Goal: Task Accomplishment & Management: Manage account settings

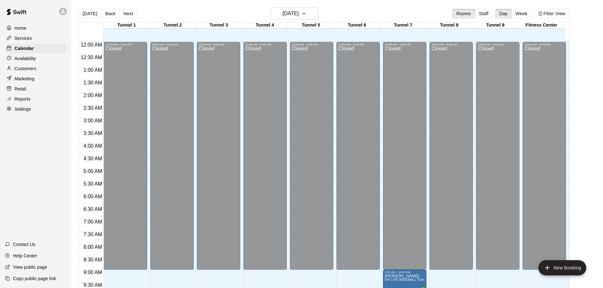
scroll to position [195, 0]
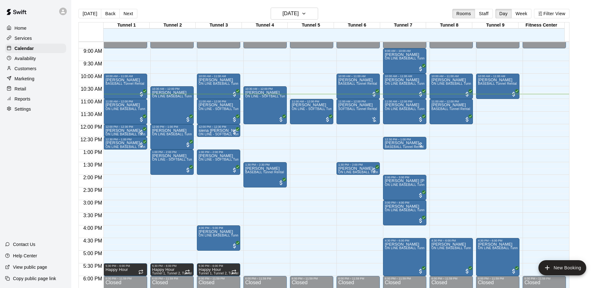
scroll to position [210, 0]
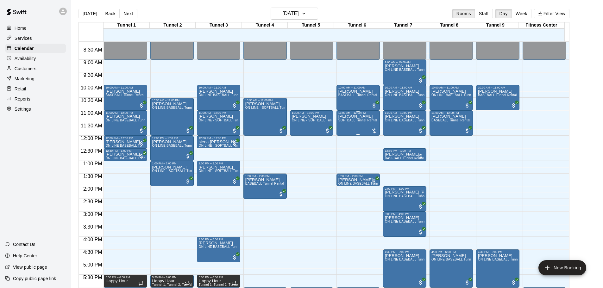
click at [340, 129] on div "[PERSON_NAME] SOFTBALL Tunnel Rental" at bounding box center [357, 259] width 39 height 288
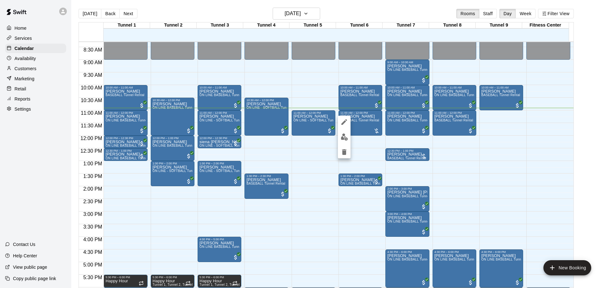
click at [337, 137] on div at bounding box center [304, 144] width 608 height 288
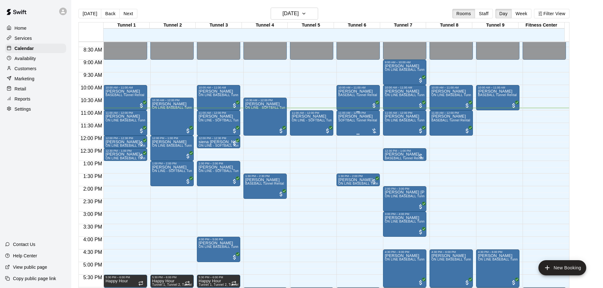
click at [350, 122] on span "SOFTBALL Tunnel Rental" at bounding box center [357, 120] width 39 height 3
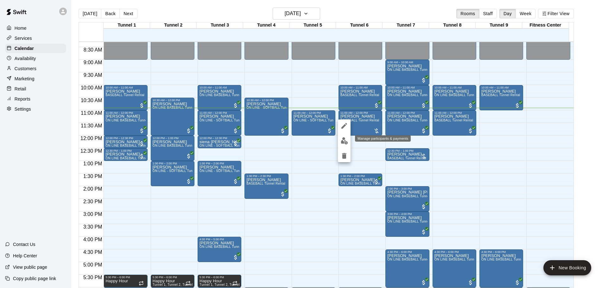
click at [345, 135] on button "edit" at bounding box center [344, 141] width 13 height 12
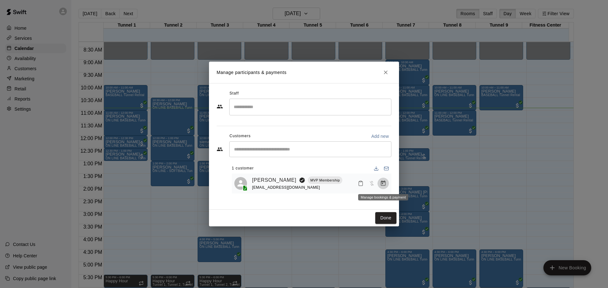
click at [382, 185] on icon "Manage bookings & payment" at bounding box center [383, 183] width 5 height 5
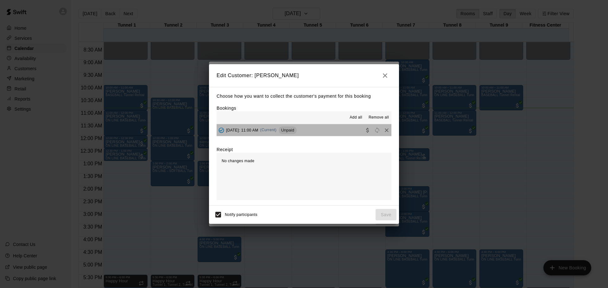
click at [347, 132] on button "[DATE]: 11:00 AM (Current) Unpaid" at bounding box center [303, 130] width 175 height 12
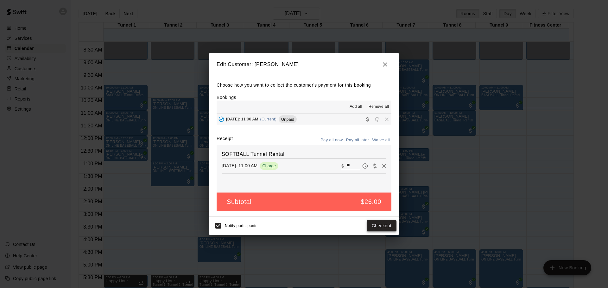
click at [374, 221] on button "Checkout" at bounding box center [381, 226] width 30 height 12
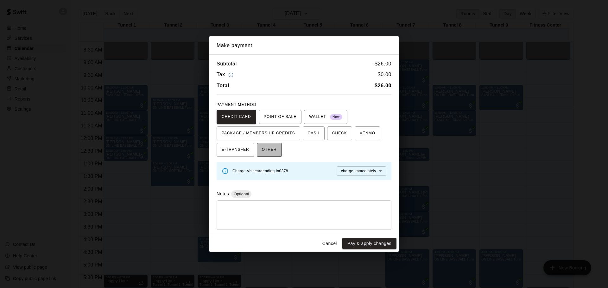
click at [274, 149] on button "OTHER" at bounding box center [269, 150] width 25 height 14
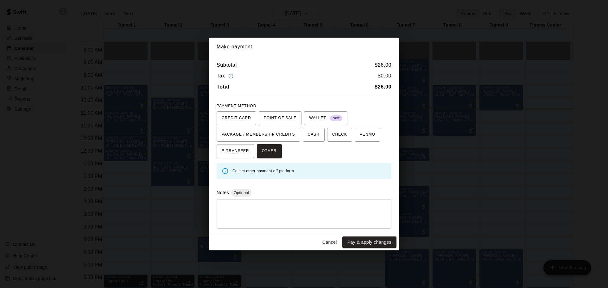
click at [381, 245] on button "Pay & apply changes" at bounding box center [369, 243] width 54 height 12
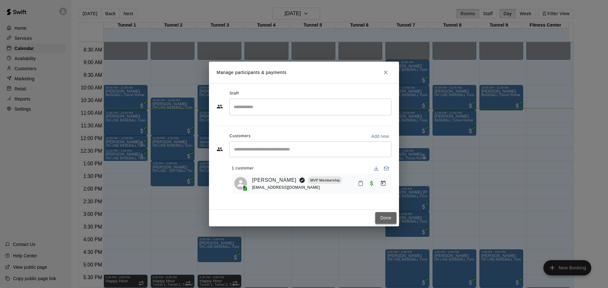
click at [386, 223] on button "Done" at bounding box center [385, 218] width 21 height 12
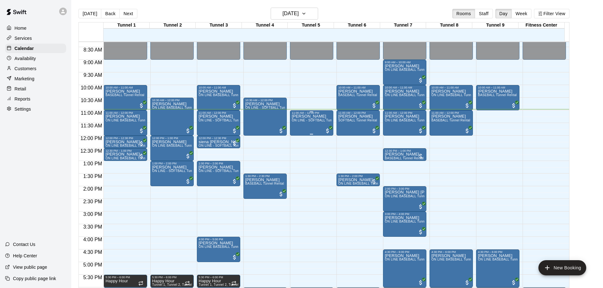
click at [317, 116] on p "[PERSON_NAME]" at bounding box center [312, 116] width 40 height 0
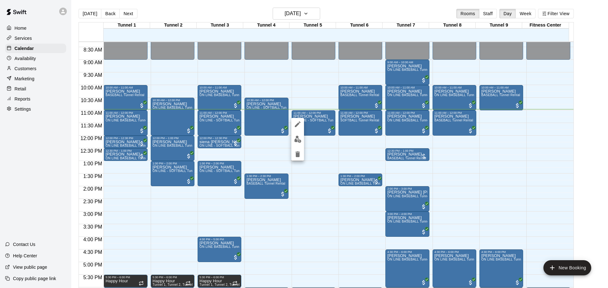
click at [296, 141] on img "edit" at bounding box center [297, 139] width 7 height 7
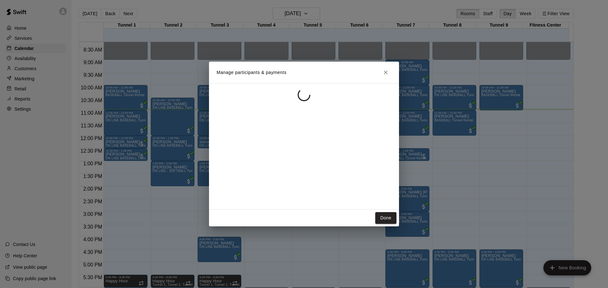
click at [343, 153] on div at bounding box center [304, 146] width 190 height 127
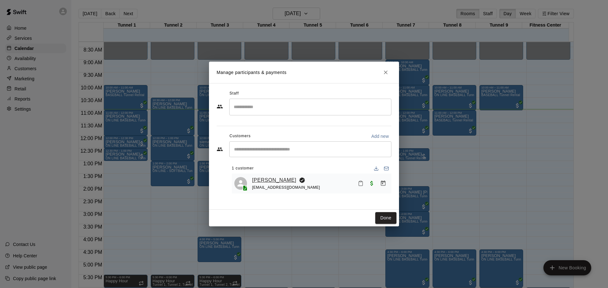
click at [277, 179] on link "[PERSON_NAME]" at bounding box center [274, 180] width 44 height 8
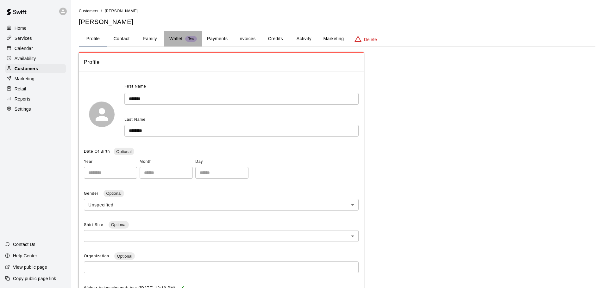
click at [201, 39] on button "Wallet New" at bounding box center [183, 38] width 38 height 15
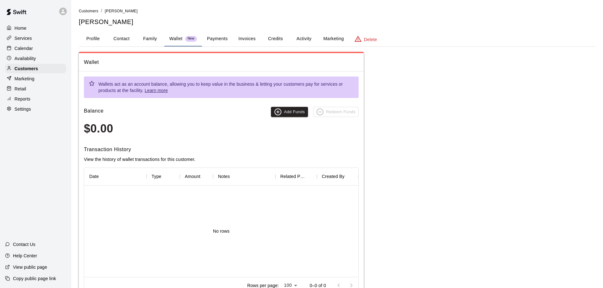
click at [221, 39] on button "Payments" at bounding box center [217, 38] width 31 height 15
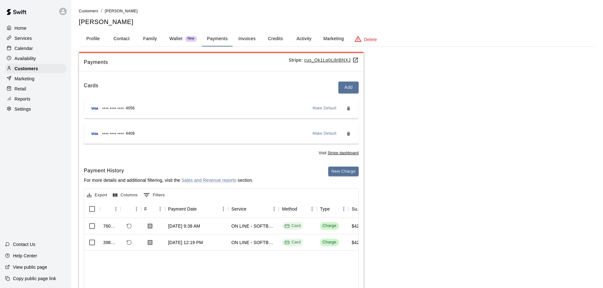
click at [28, 50] on p "Calendar" at bounding box center [24, 48] width 18 height 6
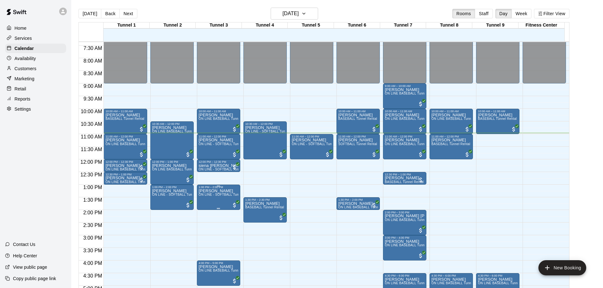
scroll to position [183, 0]
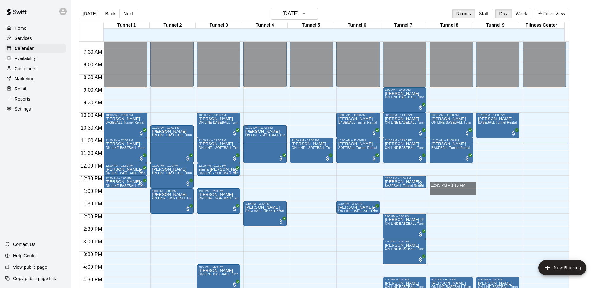
drag, startPoint x: 433, startPoint y: 189, endPoint x: 433, endPoint y: 194, distance: 5.1
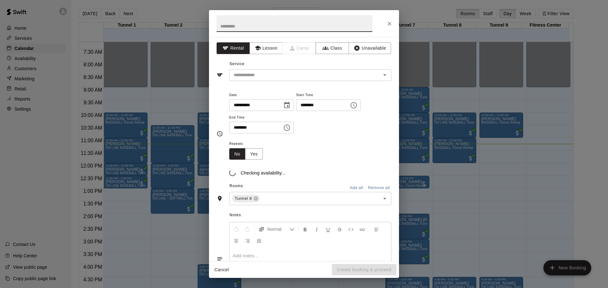
click at [384, 25] on button "Close" at bounding box center [389, 23] width 11 height 11
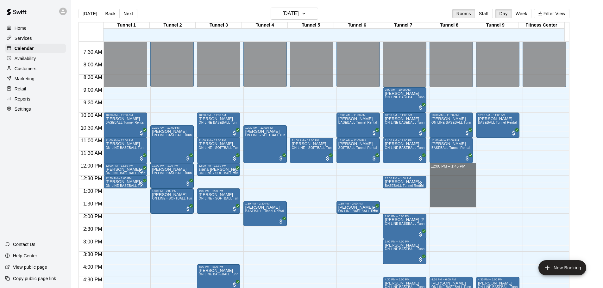
drag, startPoint x: 444, startPoint y: 164, endPoint x: 445, endPoint y: 195, distance: 30.7
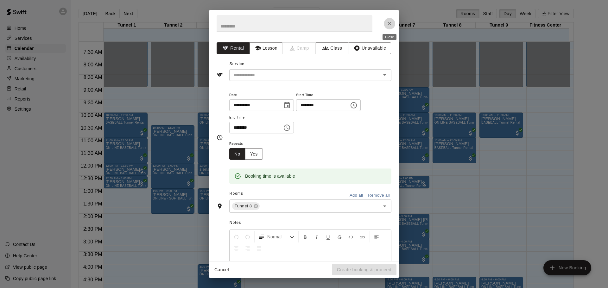
click at [392, 23] on button "Close" at bounding box center [389, 23] width 11 height 11
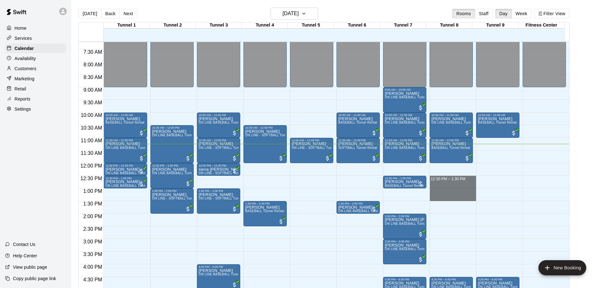
drag, startPoint x: 451, startPoint y: 178, endPoint x: 449, endPoint y: 201, distance: 23.5
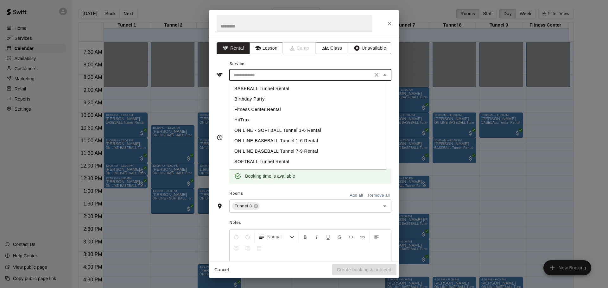
click at [328, 72] on input "text" at bounding box center [301, 75] width 140 height 8
click at [309, 85] on li "BASEBALL Tunnel Rental" at bounding box center [307, 89] width 157 height 10
type input "**********"
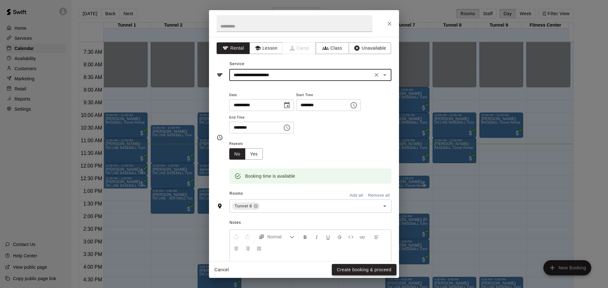
click at [366, 270] on button "Create booking & proceed" at bounding box center [364, 270] width 65 height 12
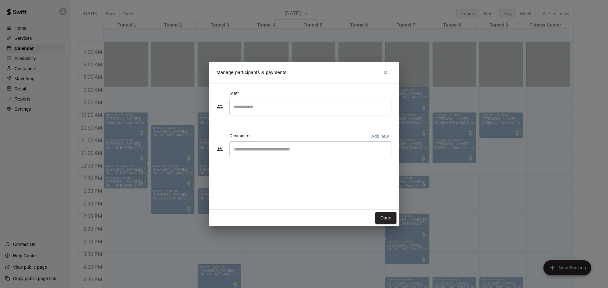
click at [270, 152] on input "Start typing to search customers..." at bounding box center [310, 149] width 156 height 6
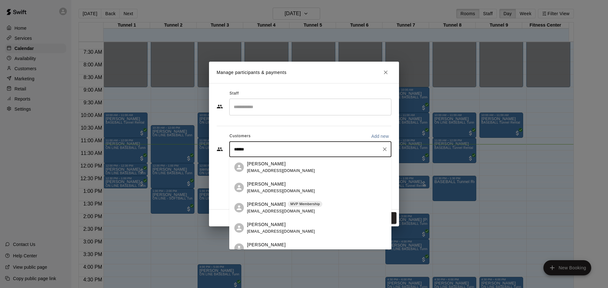
type input "*******"
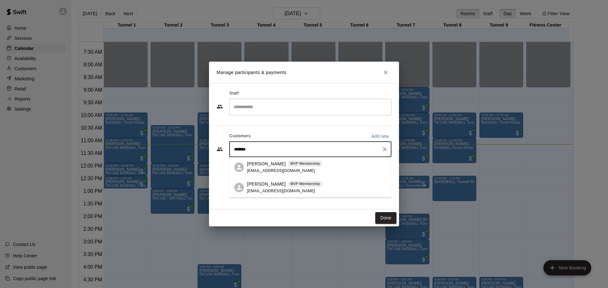
click at [255, 166] on p "[PERSON_NAME]" at bounding box center [266, 164] width 39 height 7
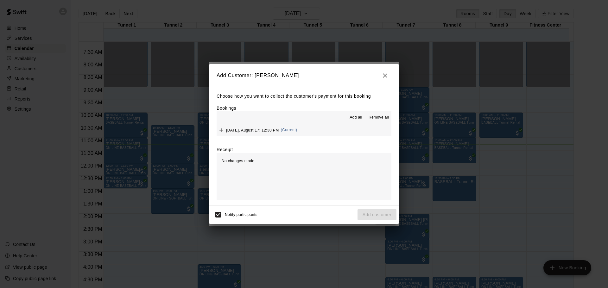
click at [341, 134] on button "[DATE], August 17: 12:30 PM (Current)" at bounding box center [303, 130] width 175 height 12
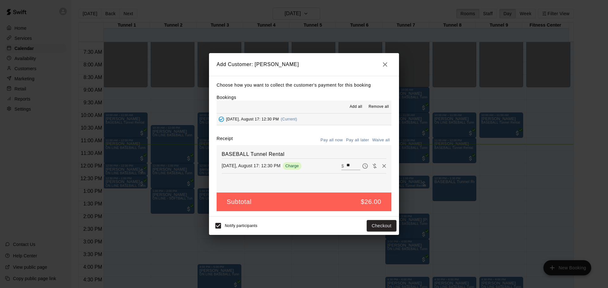
click at [356, 137] on button "Pay all later" at bounding box center [357, 140] width 26 height 10
click at [372, 227] on button "Add customer" at bounding box center [376, 226] width 39 height 12
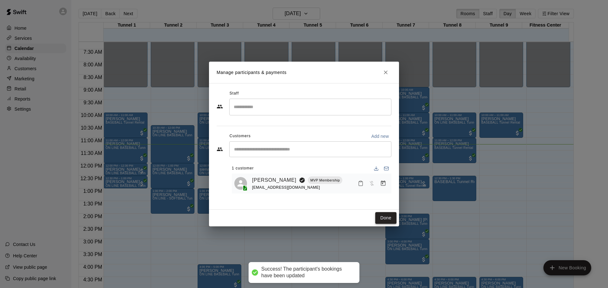
click at [389, 219] on button "Done" at bounding box center [385, 218] width 21 height 12
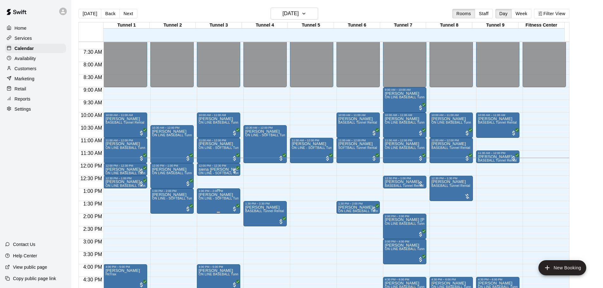
scroll to position [214, 0]
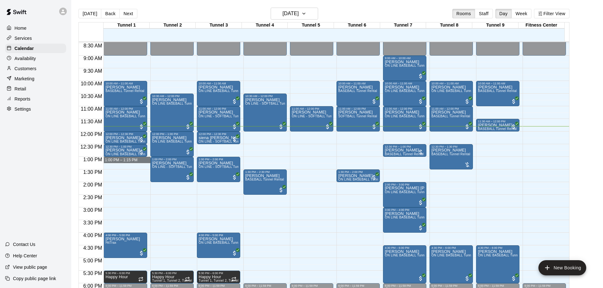
drag, startPoint x: 133, startPoint y: 158, endPoint x: 143, endPoint y: 162, distance: 11.1
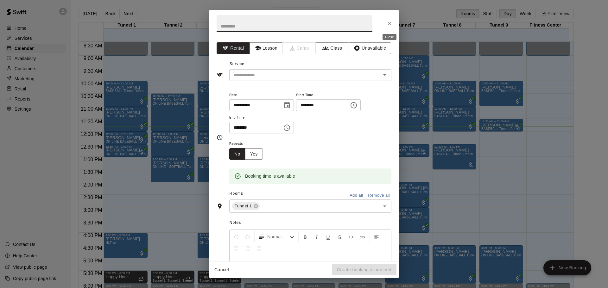
click at [392, 23] on icon "Close" at bounding box center [389, 24] width 6 height 6
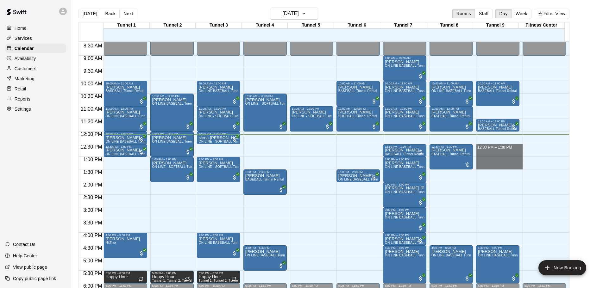
drag, startPoint x: 502, startPoint y: 147, endPoint x: 500, endPoint y: 168, distance: 21.9
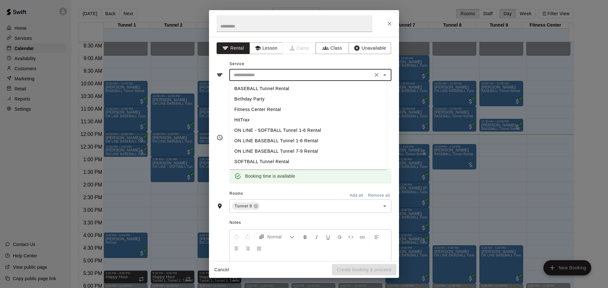
click at [282, 74] on input "text" at bounding box center [301, 75] width 140 height 8
click at [279, 87] on li "BASEBALL Tunnel Rental" at bounding box center [307, 89] width 157 height 10
type input "**********"
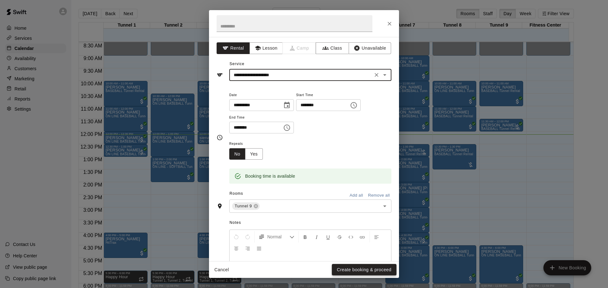
click at [356, 265] on button "Create booking & proceed" at bounding box center [364, 270] width 65 height 12
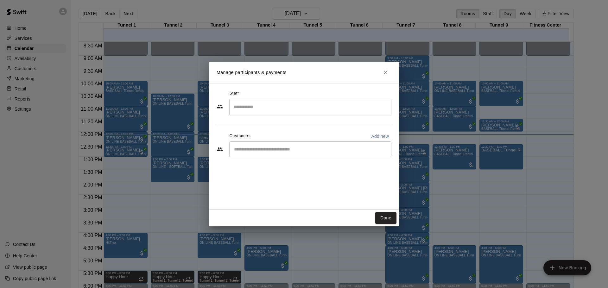
click at [287, 145] on div "​" at bounding box center [310, 149] width 162 height 16
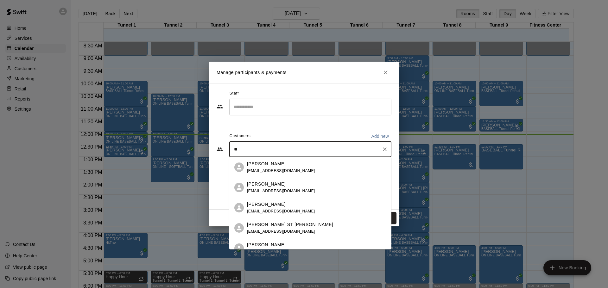
type input "*"
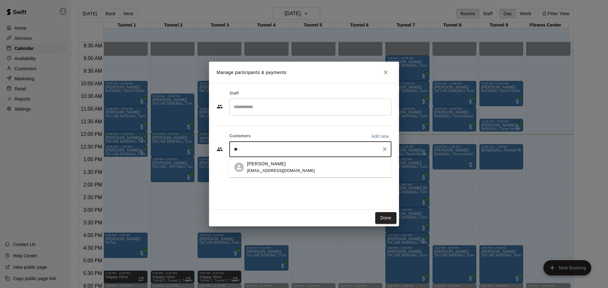
type input "*"
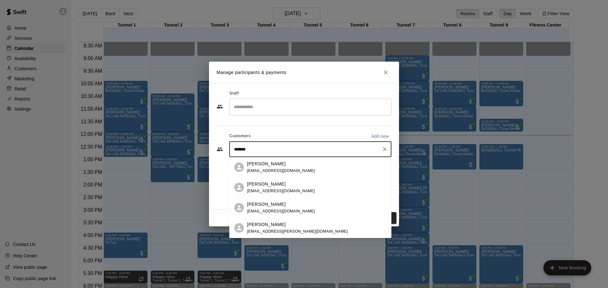
type input "********"
click at [270, 188] on div "[PERSON_NAME] [EMAIL_ADDRESS][DOMAIN_NAME]" at bounding box center [281, 188] width 68 height 14
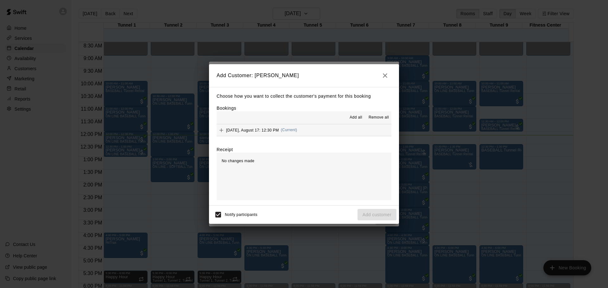
click at [302, 128] on button "[DATE], August 17: 12:30 PM (Current)" at bounding box center [303, 130] width 175 height 12
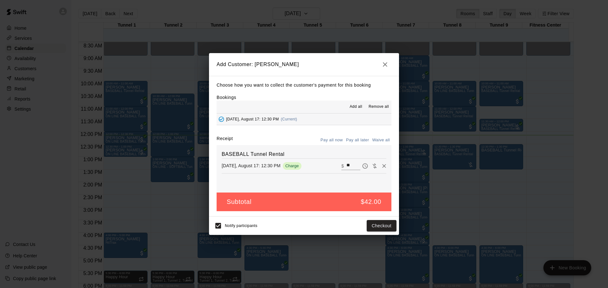
click at [361, 140] on button "Pay all later" at bounding box center [357, 140] width 26 height 10
click at [379, 224] on button "Add customer" at bounding box center [376, 226] width 39 height 12
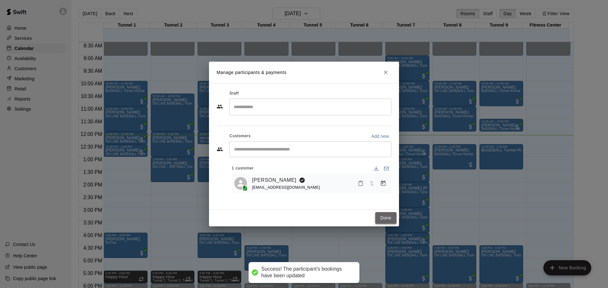
click at [390, 214] on button "Done" at bounding box center [385, 218] width 21 height 12
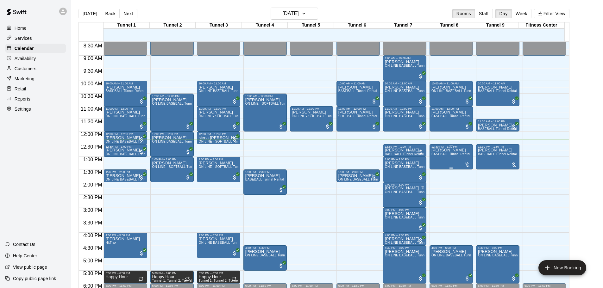
click at [437, 148] on div "12:30 PM – 1:30 PM" at bounding box center [451, 146] width 40 height 3
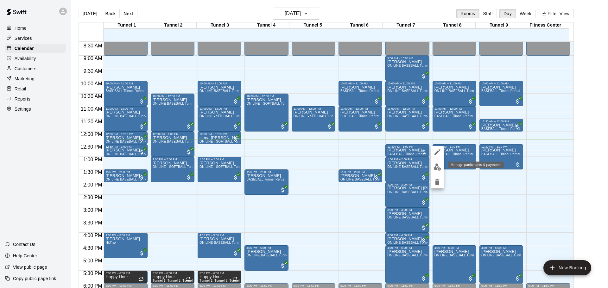
click at [433, 170] on button "edit" at bounding box center [437, 167] width 13 height 12
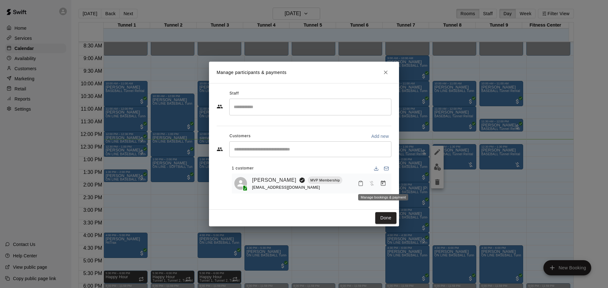
drag, startPoint x: 383, startPoint y: 182, endPoint x: 383, endPoint y: 178, distance: 4.8
click at [384, 180] on button "Manage bookings & payment" at bounding box center [382, 183] width 11 height 11
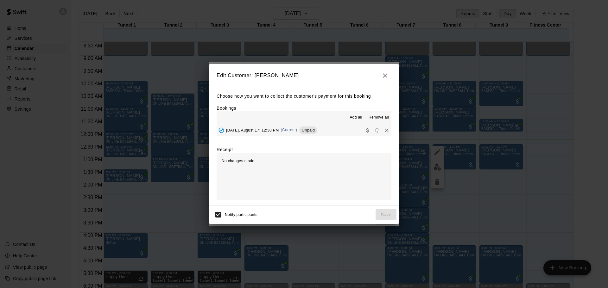
click at [296, 128] on div "[DATE], August 17: 12:30 PM (Current) Unpaid" at bounding box center [266, 130] width 101 height 9
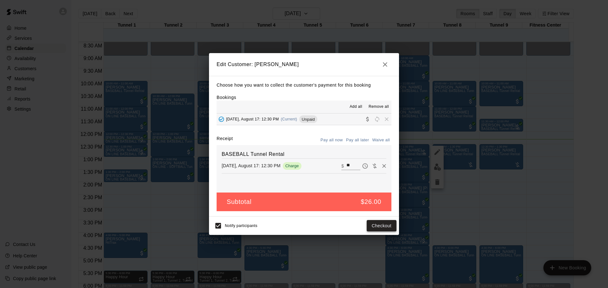
click at [382, 223] on button "Checkout" at bounding box center [381, 226] width 30 height 12
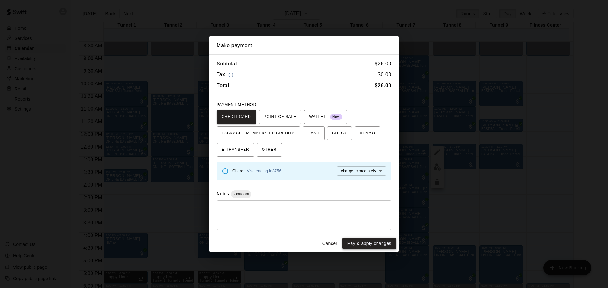
click at [375, 246] on button "Pay & apply changes" at bounding box center [369, 244] width 54 height 12
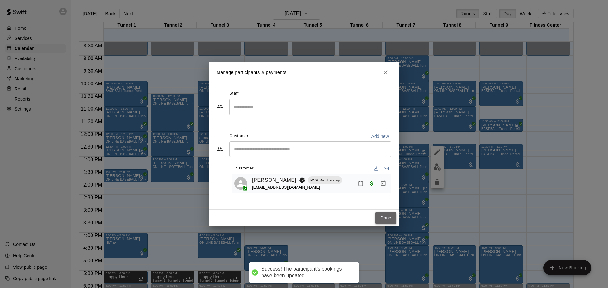
click at [381, 221] on button "Done" at bounding box center [385, 218] width 21 height 12
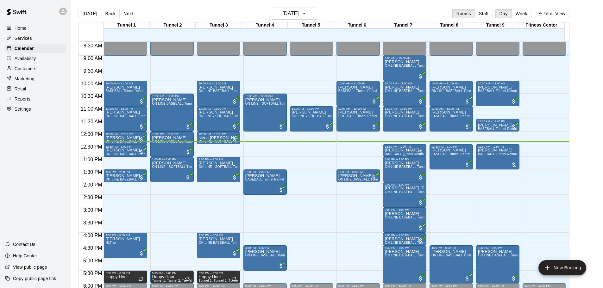
click at [390, 150] on p "[PERSON_NAME]" at bounding box center [404, 150] width 39 height 0
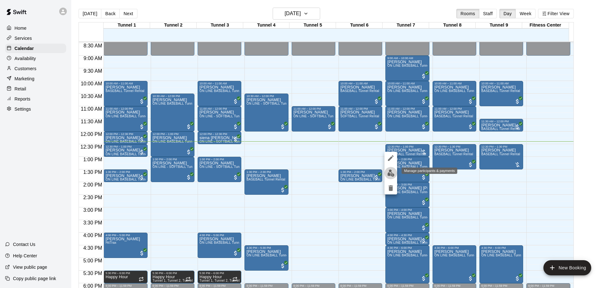
click at [392, 175] on img "edit" at bounding box center [390, 173] width 7 height 7
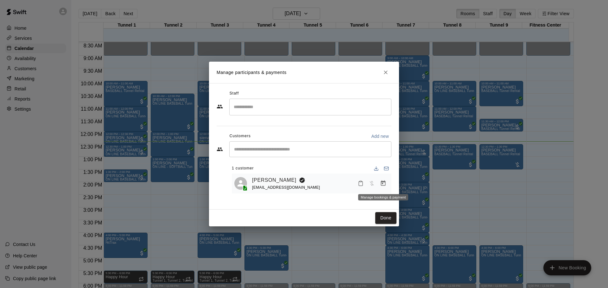
click at [387, 184] on button "Manage bookings & payment" at bounding box center [382, 183] width 11 height 11
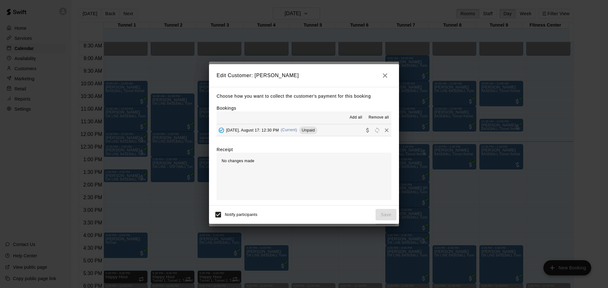
click at [316, 133] on span "Unpaid" at bounding box center [308, 130] width 18 height 5
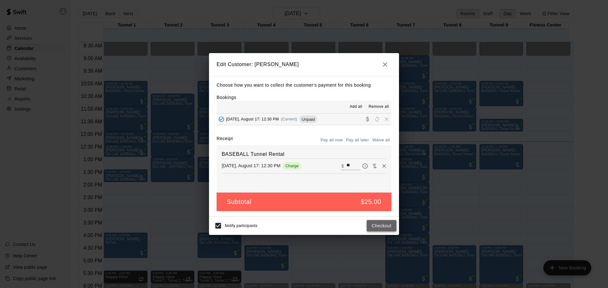
click at [374, 225] on button "Checkout" at bounding box center [381, 226] width 30 height 12
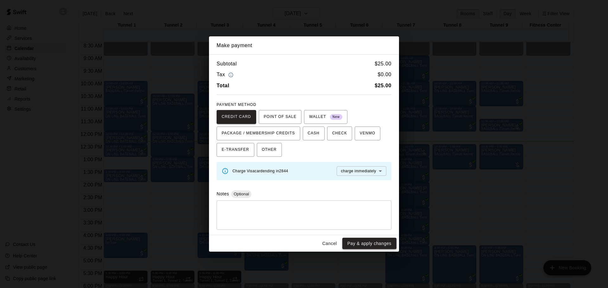
click at [379, 241] on button "Pay & apply changes" at bounding box center [369, 244] width 54 height 12
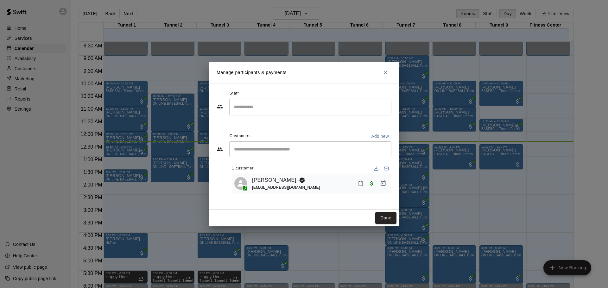
click at [375, 216] on div "Done" at bounding box center [304, 218] width 190 height 17
click at [382, 220] on button "Done" at bounding box center [385, 218] width 21 height 12
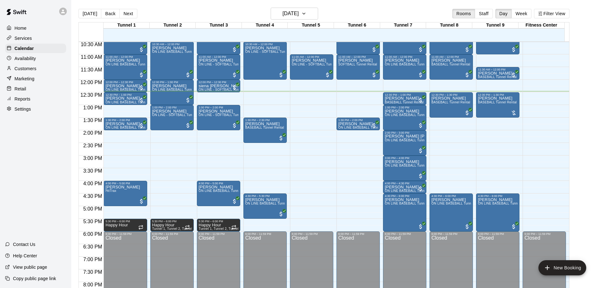
scroll to position [278, 0]
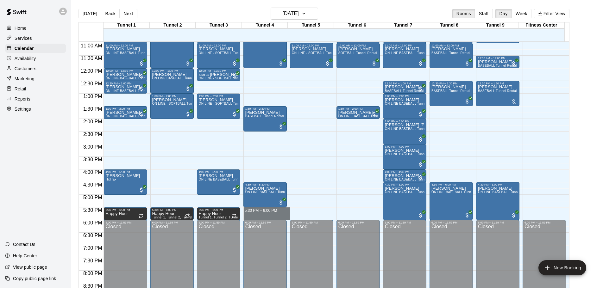
drag, startPoint x: 275, startPoint y: 209, endPoint x: 275, endPoint y: 215, distance: 7.0
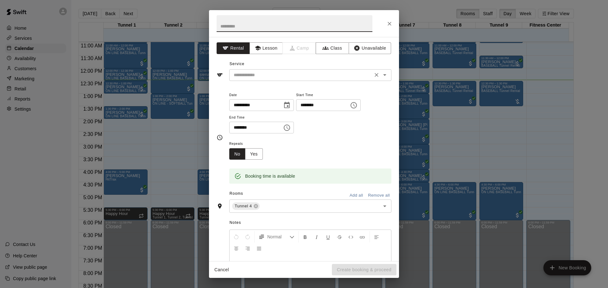
click at [309, 80] on div "​" at bounding box center [310, 75] width 162 height 12
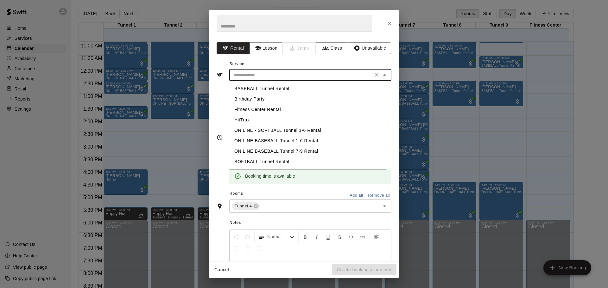
click at [249, 159] on li "SOFTBALL Tunnel Rental" at bounding box center [307, 162] width 157 height 10
type input "**********"
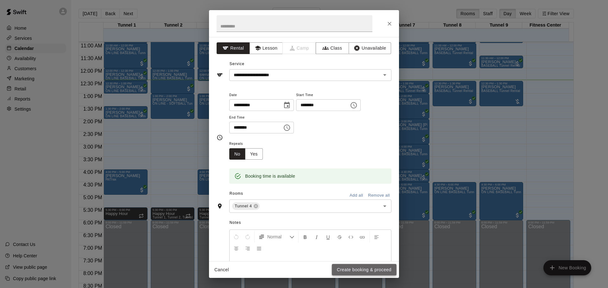
click at [364, 265] on button "Create booking & proceed" at bounding box center [364, 270] width 65 height 12
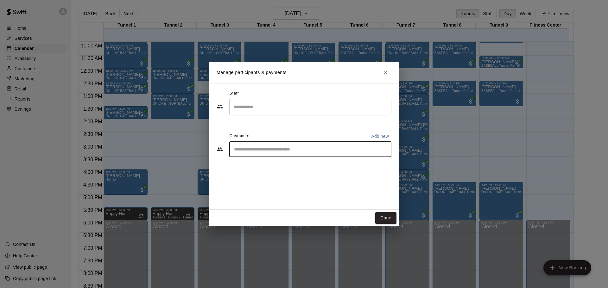
click at [299, 147] on input "Start typing to search customers..." at bounding box center [310, 149] width 156 height 6
type input "********"
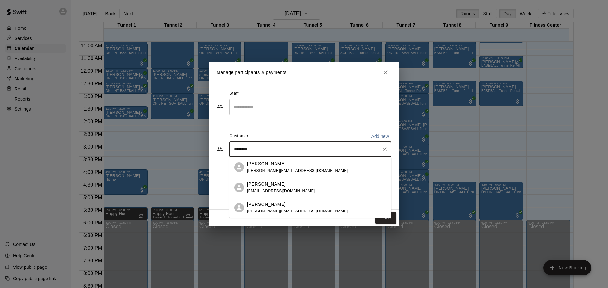
click at [282, 169] on span "[PERSON_NAME][EMAIL_ADDRESS][DOMAIN_NAME]" at bounding box center [297, 171] width 101 height 4
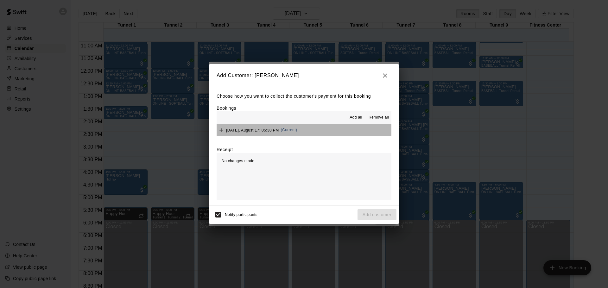
click at [327, 131] on button "[DATE], August 17: 05:30 PM (Current)" at bounding box center [303, 130] width 175 height 12
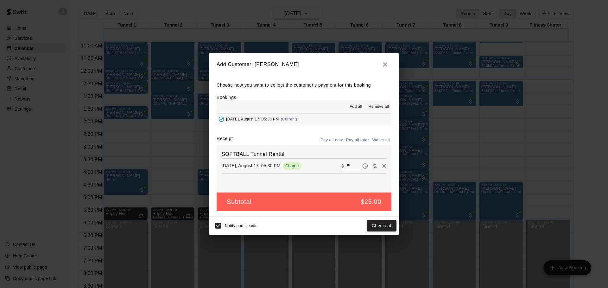
click at [355, 143] on button "Pay all later" at bounding box center [357, 140] width 26 height 10
click at [377, 227] on button "Add customer" at bounding box center [376, 226] width 39 height 12
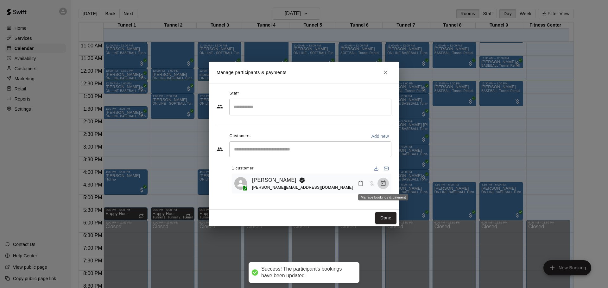
click at [386, 184] on icon "Manage bookings & payment" at bounding box center [383, 183] width 6 height 6
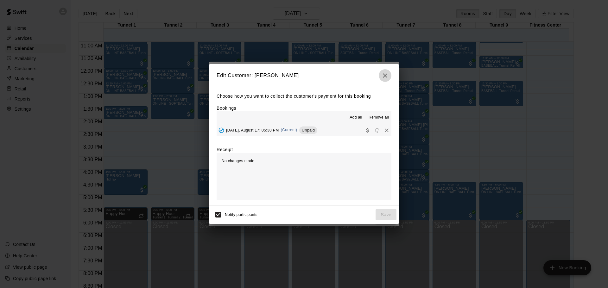
click at [384, 79] on button "button" at bounding box center [384, 75] width 13 height 13
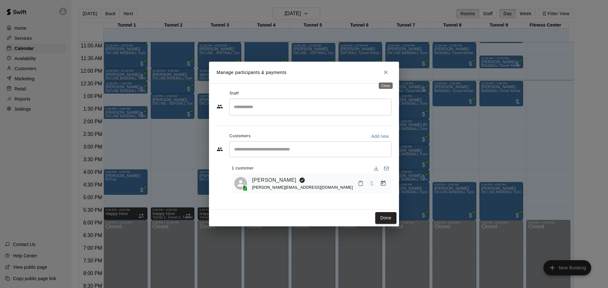
click at [389, 70] on button "Close" at bounding box center [385, 72] width 11 height 11
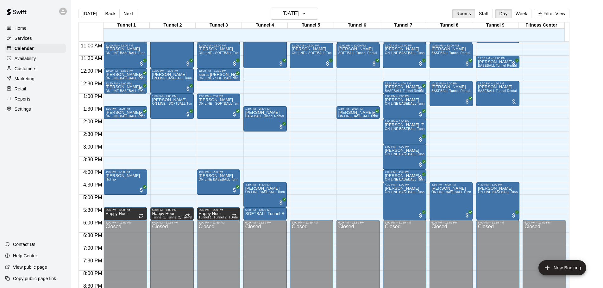
click at [25, 72] on p "Customers" at bounding box center [26, 69] width 22 height 6
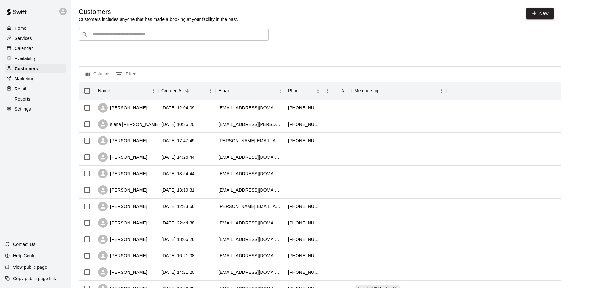
click at [178, 32] on input "Search customers by name or email" at bounding box center [177, 34] width 175 height 6
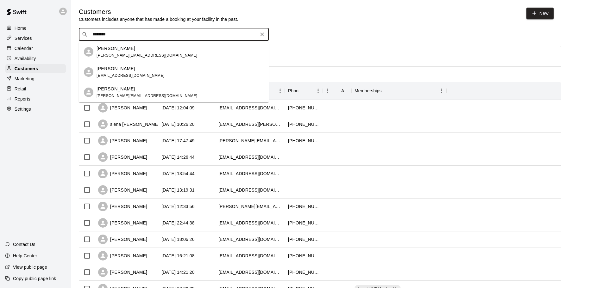
type input "********"
click at [30, 45] on div "Calendar" at bounding box center [35, 48] width 61 height 9
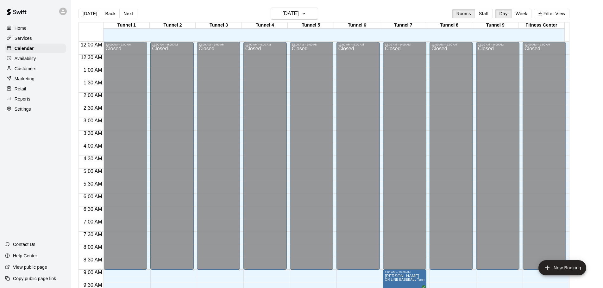
scroll to position [316, 0]
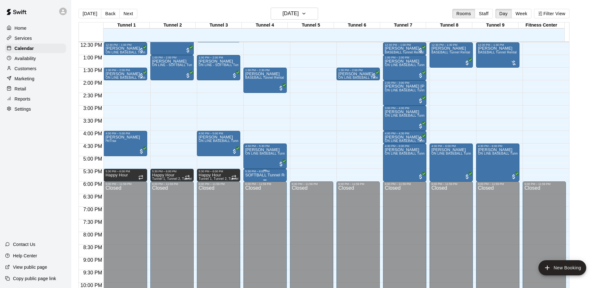
click at [274, 173] on div "5:30 PM – 6:00 PM" at bounding box center [265, 171] width 40 height 3
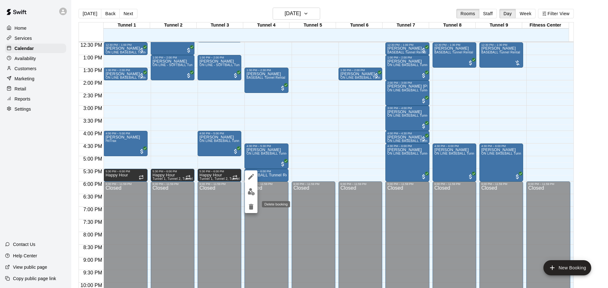
click at [250, 203] on icon "delete" at bounding box center [251, 207] width 8 height 8
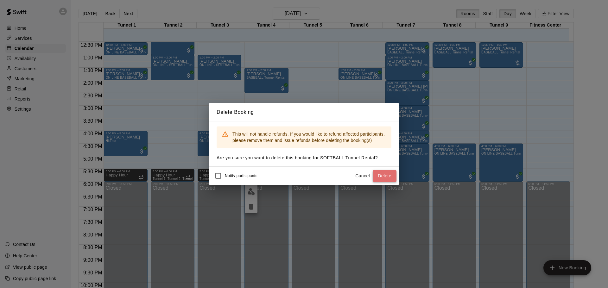
click at [390, 178] on button "Delete" at bounding box center [384, 176] width 24 height 12
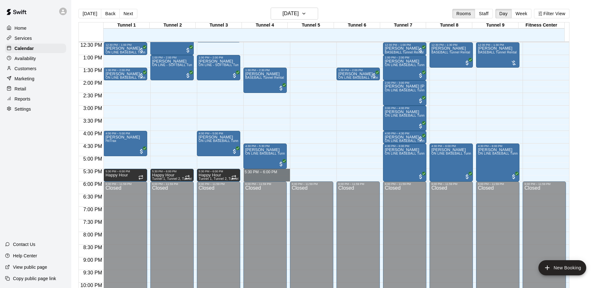
drag, startPoint x: 259, startPoint y: 170, endPoint x: 259, endPoint y: 177, distance: 7.0
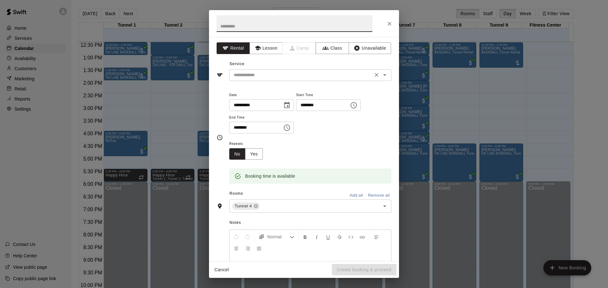
click at [272, 71] on input "text" at bounding box center [301, 75] width 140 height 8
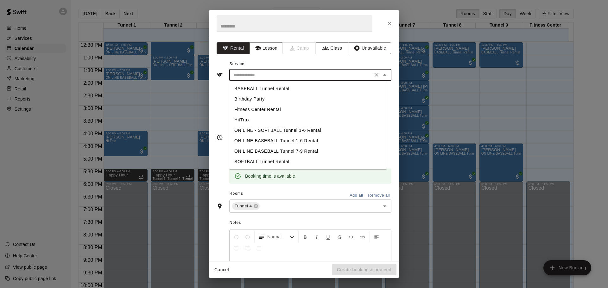
click at [256, 164] on li "SOFTBALL Tunnel Rental" at bounding box center [307, 162] width 157 height 10
type input "**********"
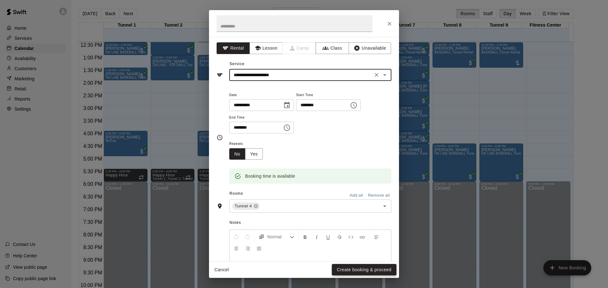
click at [370, 271] on button "Create booking & proceed" at bounding box center [364, 270] width 65 height 12
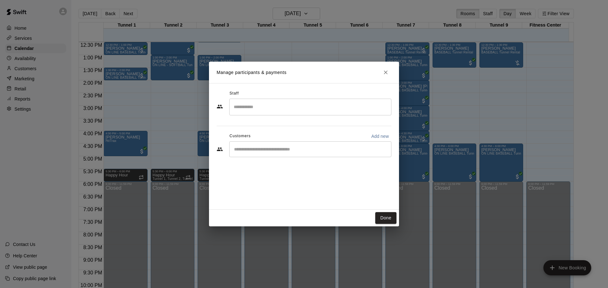
click at [266, 151] on input "Start typing to search customers..." at bounding box center [310, 149] width 156 height 6
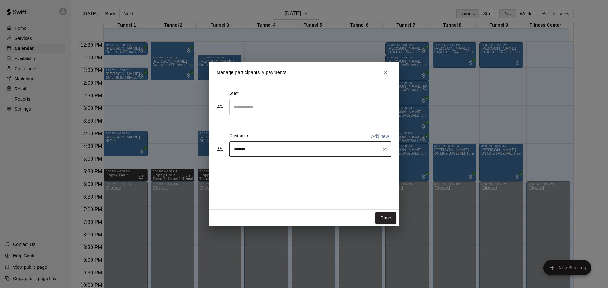
type input "********"
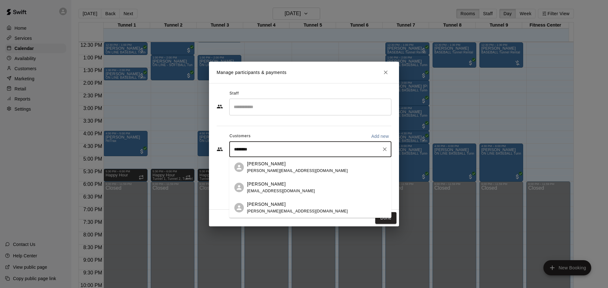
click at [286, 181] on div "[PERSON_NAME]" at bounding box center [281, 184] width 68 height 7
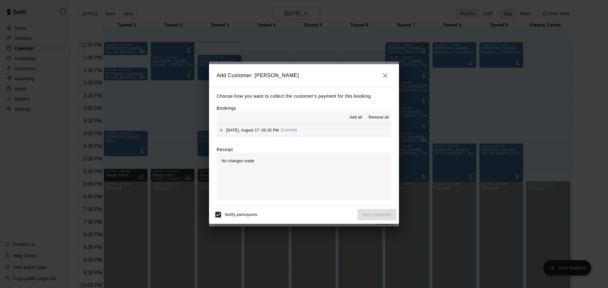
click at [292, 129] on span "(Current)" at bounding box center [289, 130] width 16 height 4
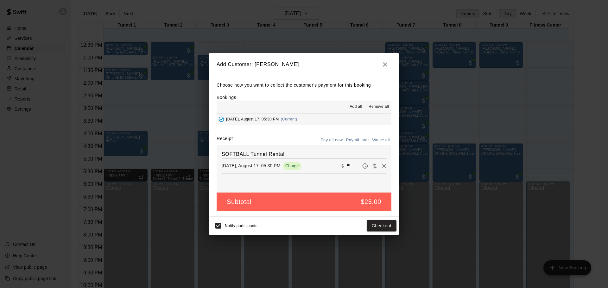
click at [354, 143] on button "Pay all later" at bounding box center [357, 140] width 26 height 10
click at [382, 225] on button "Add customer" at bounding box center [376, 226] width 39 height 12
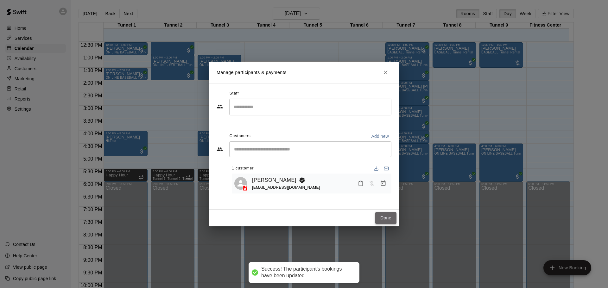
click at [383, 217] on button "Done" at bounding box center [385, 218] width 21 height 12
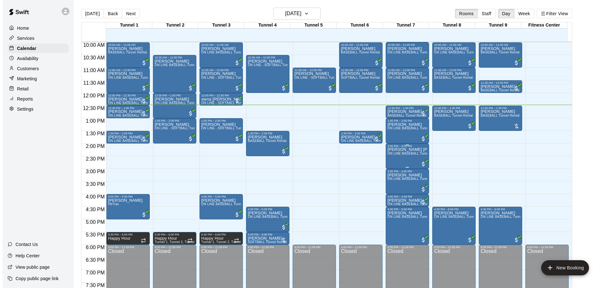
scroll to position [221, 0]
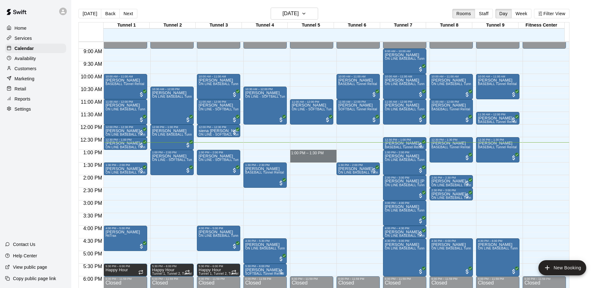
drag, startPoint x: 328, startPoint y: 151, endPoint x: 329, endPoint y: 160, distance: 9.2
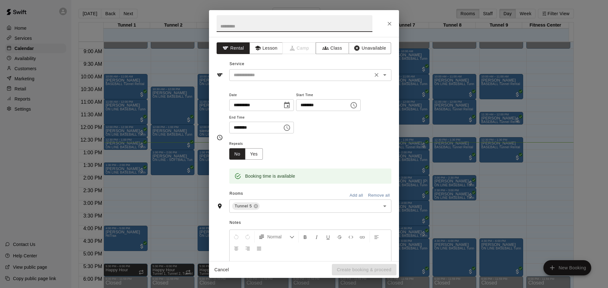
click at [276, 70] on div "​" at bounding box center [310, 75] width 162 height 12
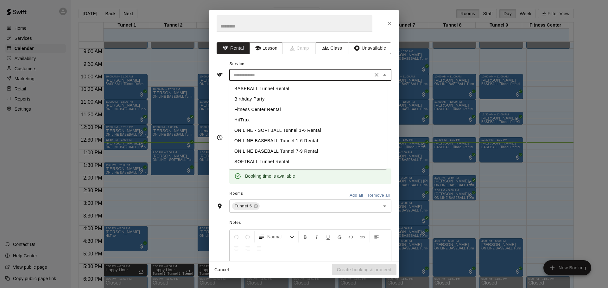
click at [271, 84] on li "BASEBALL Tunnel Rental" at bounding box center [307, 89] width 157 height 10
type input "**********"
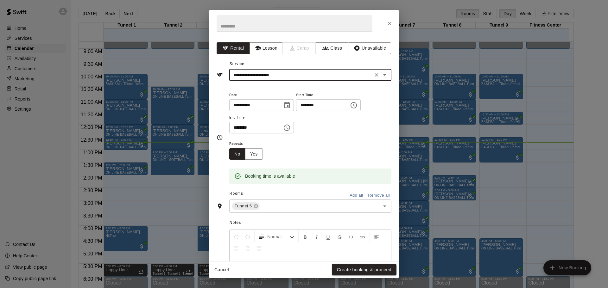
click at [377, 269] on button "Create booking & proceed" at bounding box center [364, 270] width 65 height 12
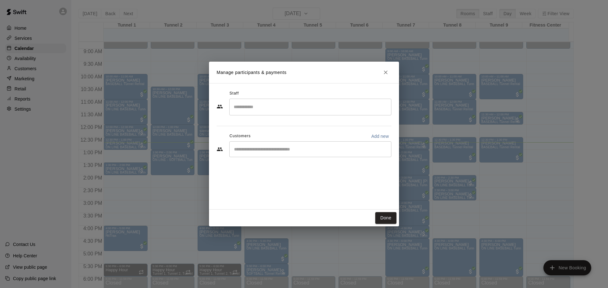
click at [266, 153] on div "​" at bounding box center [310, 149] width 162 height 16
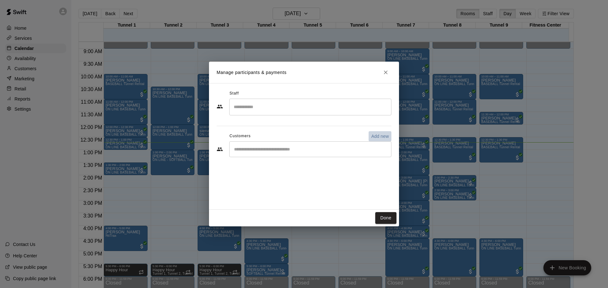
click at [372, 134] on p "Add new" at bounding box center [380, 136] width 18 height 6
select select "**"
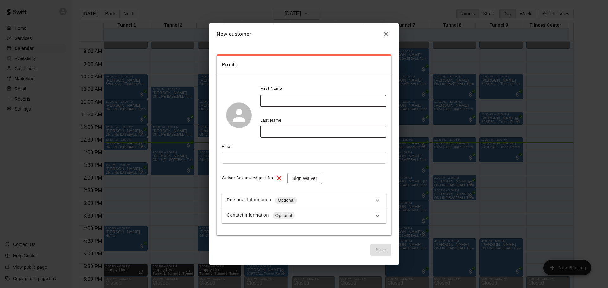
click at [303, 100] on input "text" at bounding box center [323, 101] width 126 height 12
type input "*****"
click at [297, 128] on input "text" at bounding box center [323, 132] width 126 height 12
type input "*****"
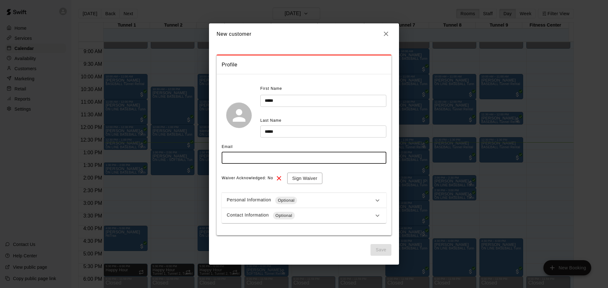
click at [290, 163] on input "text" at bounding box center [303, 158] width 165 height 12
type input "**********"
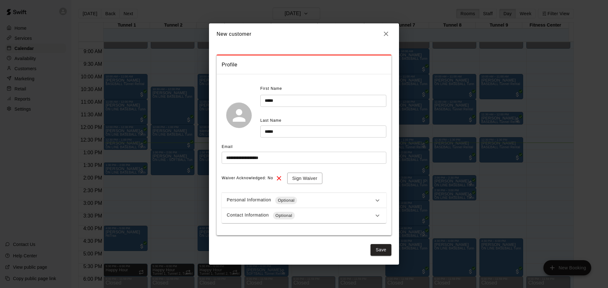
click at [311, 171] on div "**********" at bounding box center [303, 154] width 165 height 140
click at [310, 178] on button "Sign Waiver" at bounding box center [304, 179] width 35 height 12
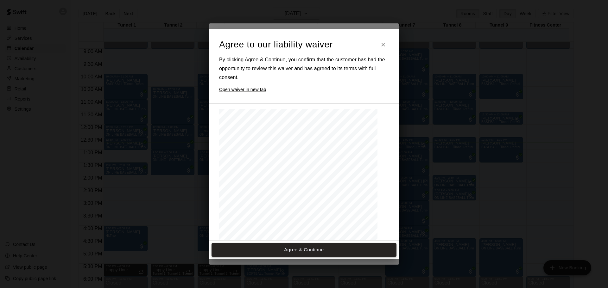
click at [286, 253] on button "Agree & Continue" at bounding box center [303, 249] width 185 height 13
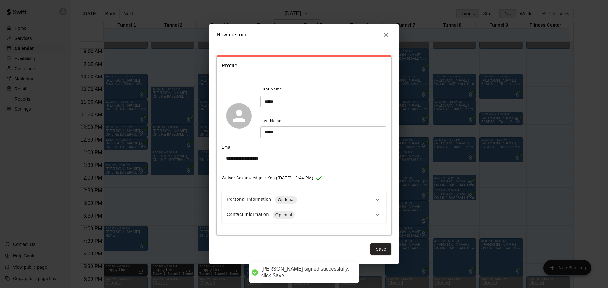
click at [315, 203] on div "Personal Information Optional" at bounding box center [300, 200] width 147 height 8
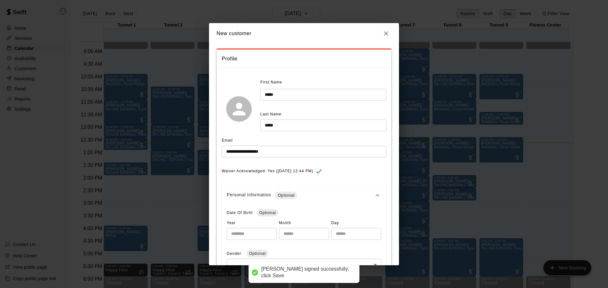
scroll to position [0, 0]
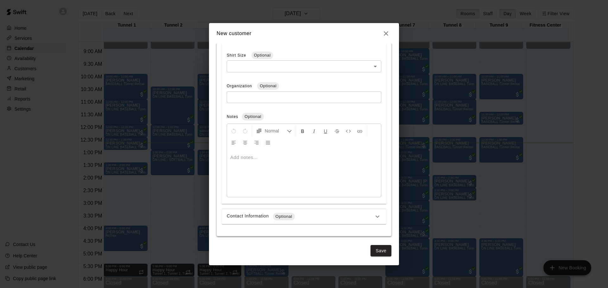
click at [326, 213] on div "Contact Information Optional" at bounding box center [300, 217] width 147 height 8
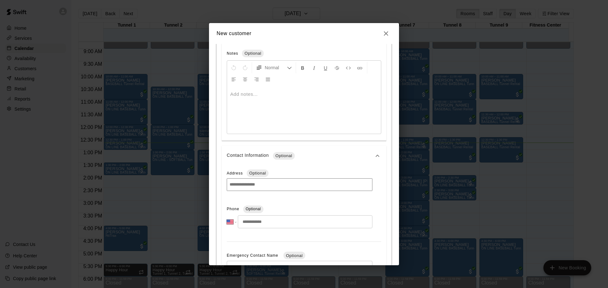
scroll to position [330, 0]
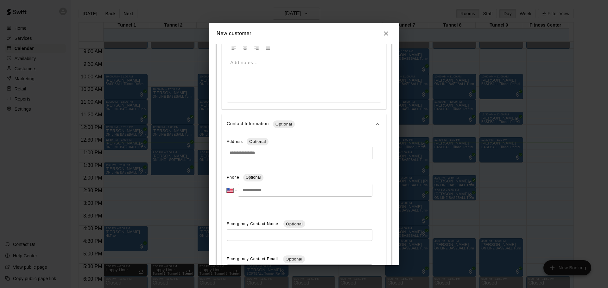
click at [274, 192] on input "tel" at bounding box center [305, 190] width 134 height 13
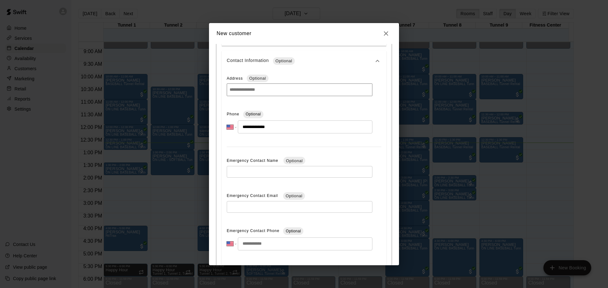
scroll to position [434, 0]
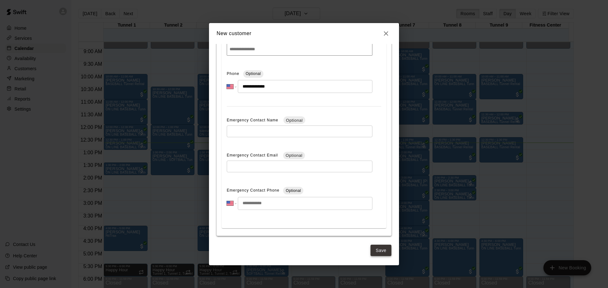
type input "**********"
click at [370, 245] on button "Save" at bounding box center [380, 251] width 21 height 12
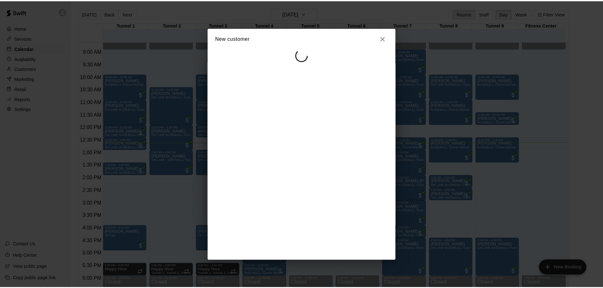
scroll to position [0, 0]
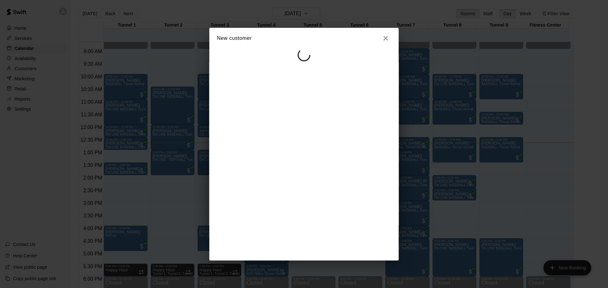
select select "**"
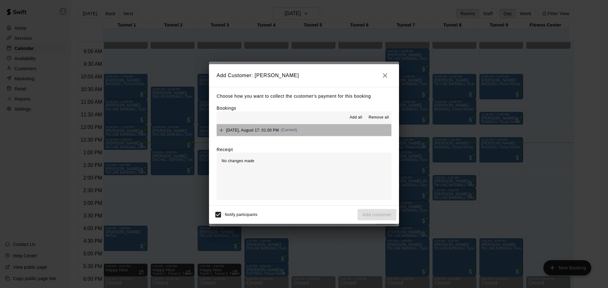
click at [304, 130] on button "[DATE], August 17: 01:00 PM (Current)" at bounding box center [303, 130] width 175 height 12
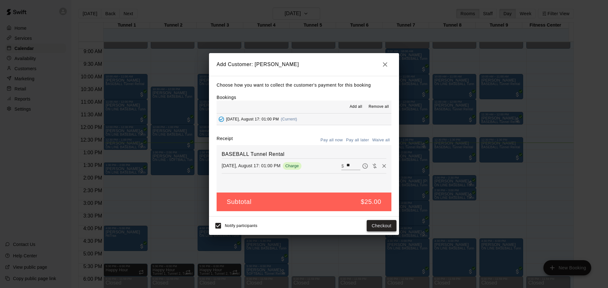
click at [381, 227] on button "Checkout" at bounding box center [381, 226] width 30 height 12
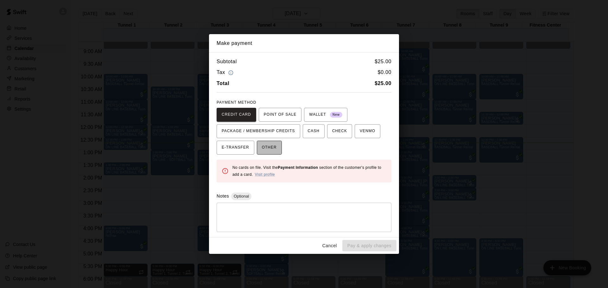
click at [271, 148] on span "OTHER" at bounding box center [269, 148] width 15 height 10
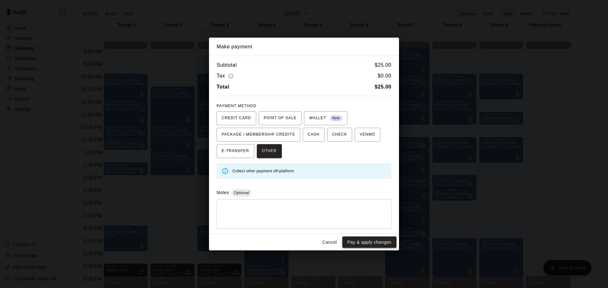
click at [376, 245] on button "Pay & apply changes" at bounding box center [369, 243] width 54 height 12
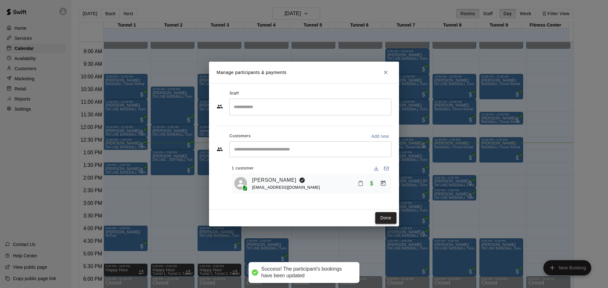
click at [383, 218] on button "Done" at bounding box center [385, 218] width 21 height 12
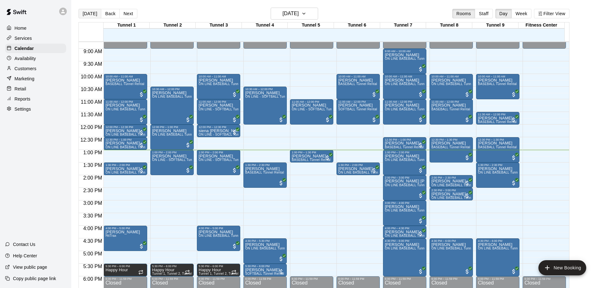
click at [84, 16] on button "[DATE]" at bounding box center [89, 13] width 23 height 9
click at [352, 172] on span "ON LINE BASEBALL Tunnel 1-6 Rental" at bounding box center [367, 172] width 59 height 3
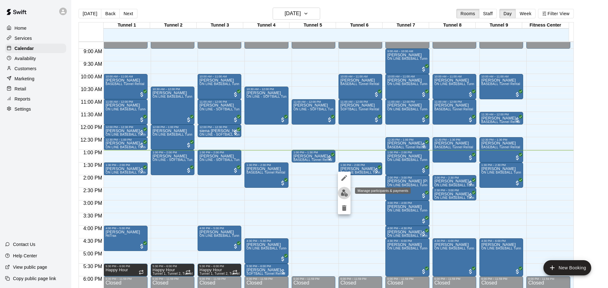
click at [345, 191] on img "edit" at bounding box center [343, 193] width 7 height 7
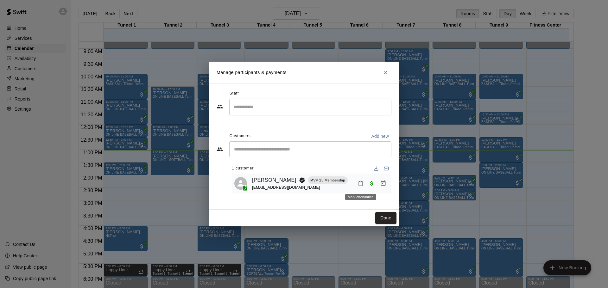
click at [359, 182] on rect "Mark attendance" at bounding box center [360, 181] width 2 height 1
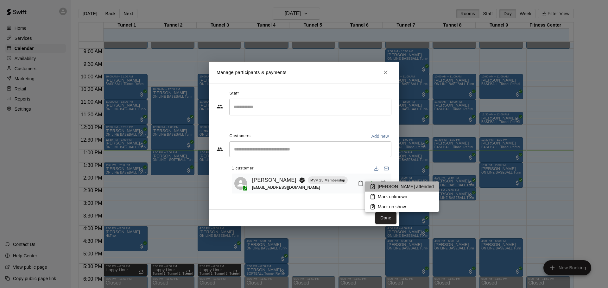
click at [409, 188] on li "[PERSON_NAME] attended" at bounding box center [402, 187] width 74 height 10
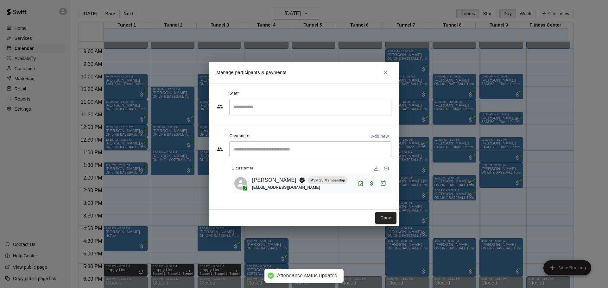
click at [390, 218] on button "Done" at bounding box center [385, 218] width 21 height 12
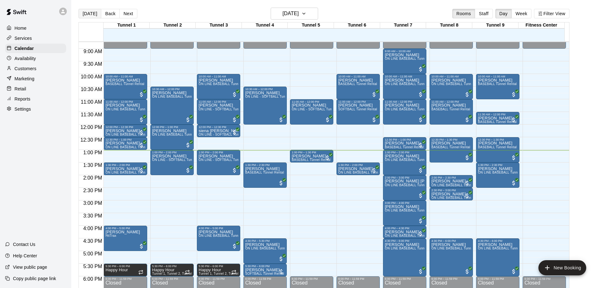
click at [84, 10] on button "[DATE]" at bounding box center [89, 13] width 23 height 9
click at [78, 15] on button "[DATE]" at bounding box center [89, 13] width 23 height 9
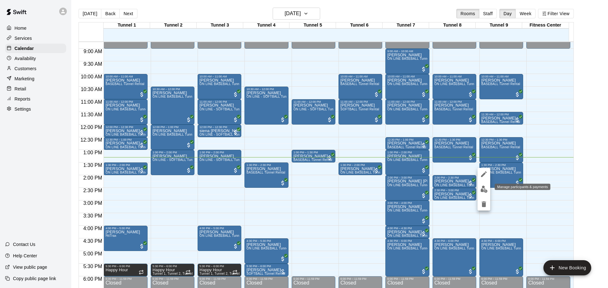
click at [483, 187] on img "edit" at bounding box center [483, 189] width 7 height 7
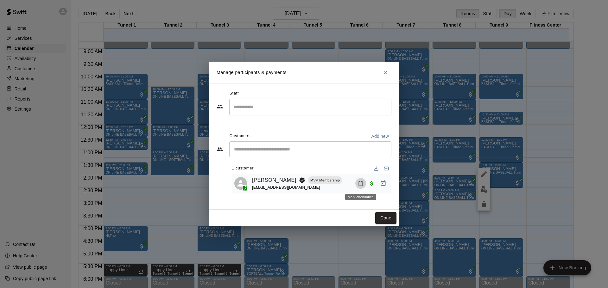
click at [361, 184] on icon "Mark attendance" at bounding box center [361, 184] width 6 height 6
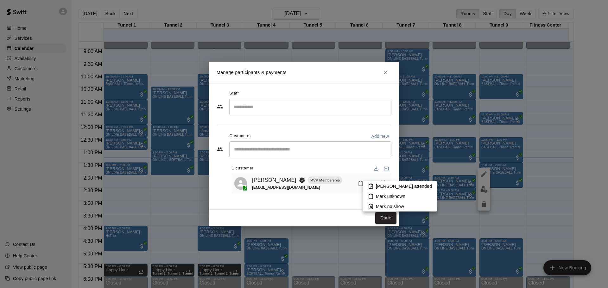
click at [371, 181] on div at bounding box center [304, 144] width 608 height 288
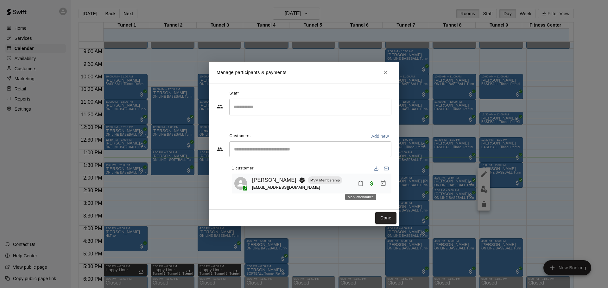
click at [362, 184] on icon "Mark attendance" at bounding box center [361, 184] width 6 height 6
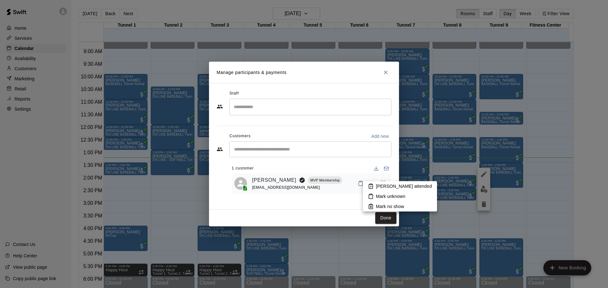
click at [371, 187] on icon at bounding box center [371, 187] width 6 height 6
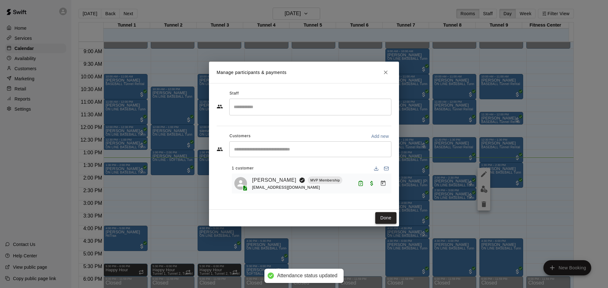
click at [386, 219] on button "Done" at bounding box center [385, 218] width 21 height 12
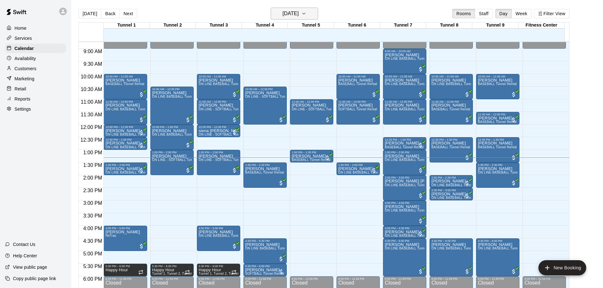
click at [283, 12] on h6 "[DATE]" at bounding box center [291, 13] width 16 height 9
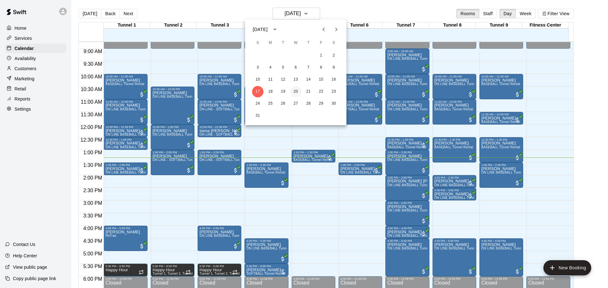
click at [291, 89] on button "20" at bounding box center [295, 91] width 11 height 11
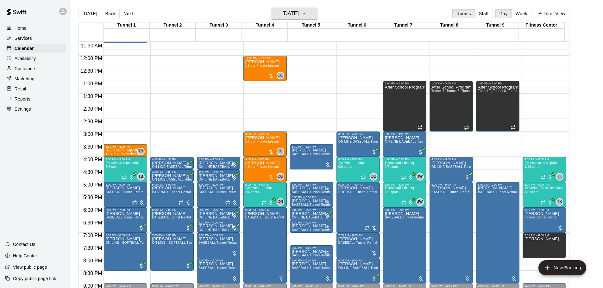
scroll to position [348, 0]
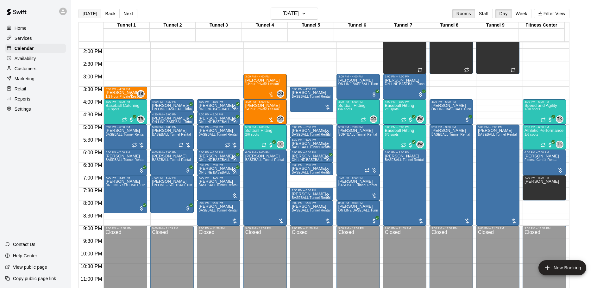
click at [95, 11] on button "[DATE]" at bounding box center [89, 13] width 23 height 9
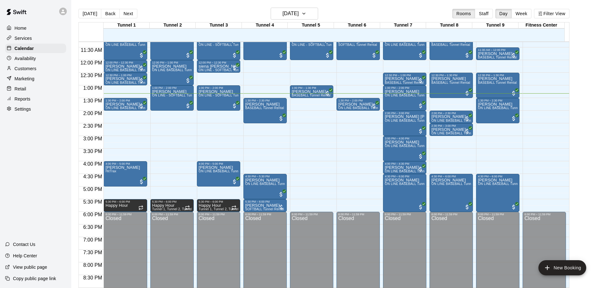
scroll to position [284, 0]
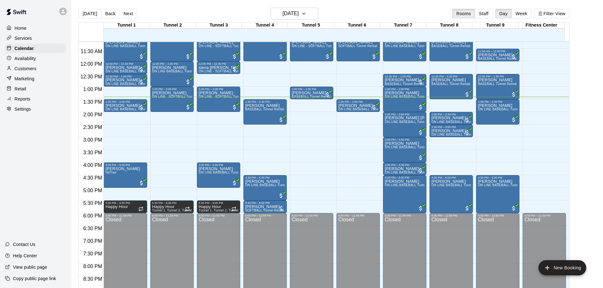
click at [300, 7] on main "[DATE] Back [DATE][DATE] Rooms Staff Day Week Filter View Tunnel 1 17 [GEOGRAPH…" at bounding box center [337, 149] width 532 height 298
click at [299, 11] on h6 "[DATE]" at bounding box center [291, 13] width 16 height 9
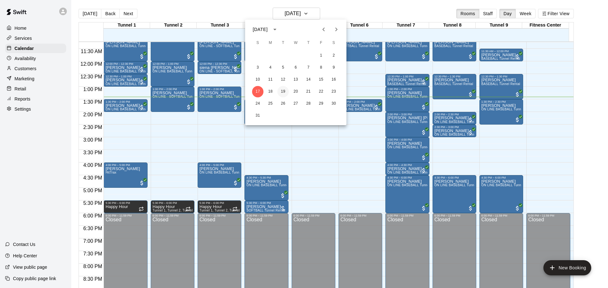
click at [282, 93] on button "19" at bounding box center [282, 91] width 11 height 11
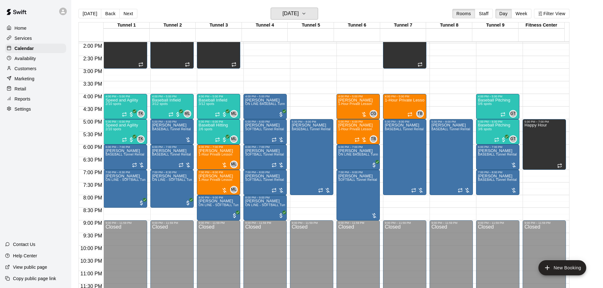
scroll to position [355, 0]
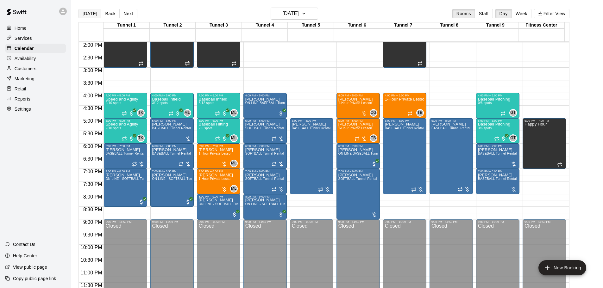
click at [93, 13] on button "[DATE]" at bounding box center [89, 13] width 23 height 9
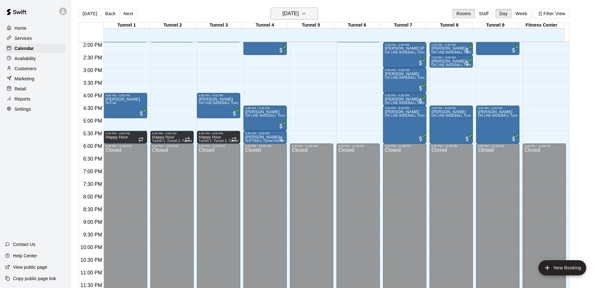
click at [299, 10] on h6 "[DATE]" at bounding box center [291, 13] width 16 height 9
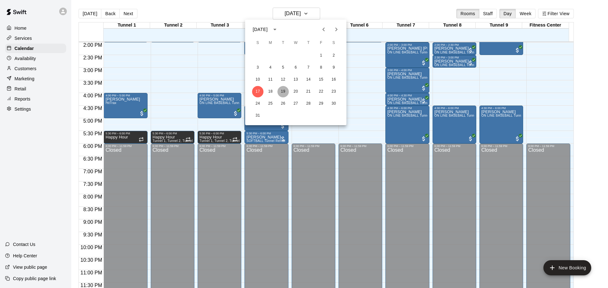
click at [283, 90] on button "19" at bounding box center [282, 91] width 11 height 11
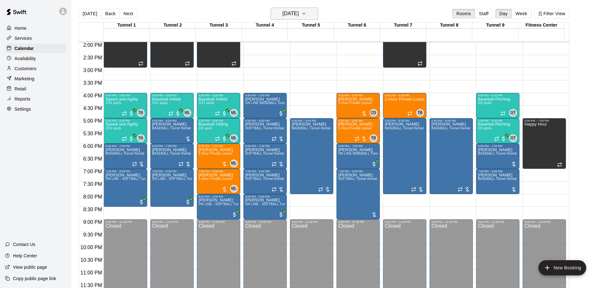
click at [295, 15] on h6 "[DATE]" at bounding box center [291, 13] width 16 height 9
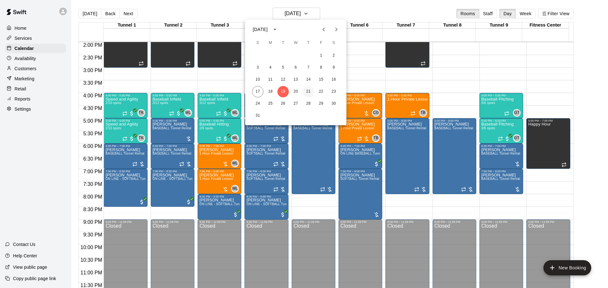
click at [310, 90] on button "21" at bounding box center [308, 91] width 11 height 11
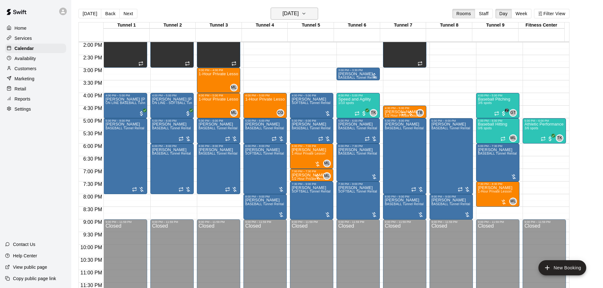
click at [296, 8] on button "[DATE]" at bounding box center [294, 14] width 47 height 12
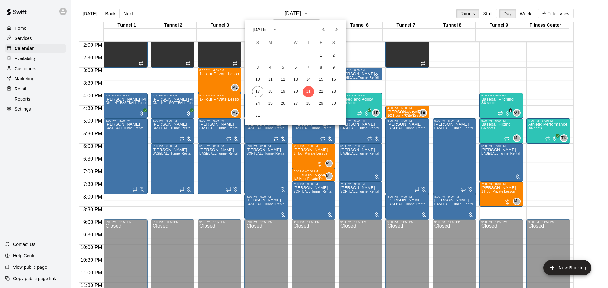
click at [358, 14] on div at bounding box center [304, 144] width 608 height 288
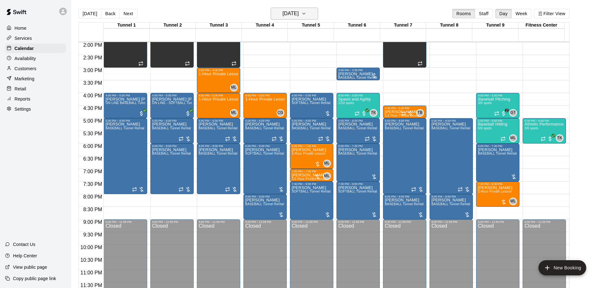
click at [299, 17] on h6 "[DATE]" at bounding box center [291, 13] width 16 height 9
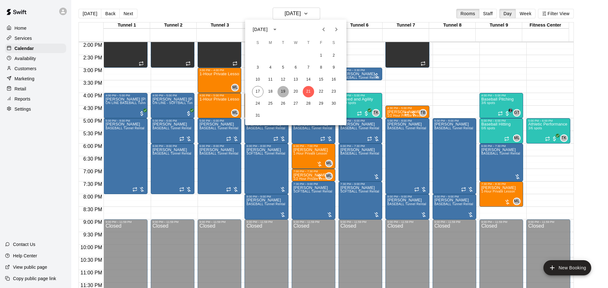
click at [288, 92] on button "19" at bounding box center [282, 91] width 11 height 11
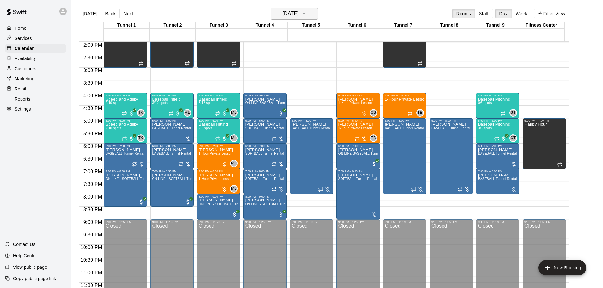
click at [283, 13] on h6 "[DATE]" at bounding box center [291, 13] width 16 height 9
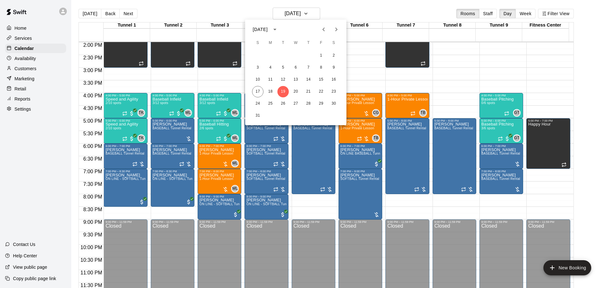
click at [258, 10] on div at bounding box center [304, 144] width 608 height 288
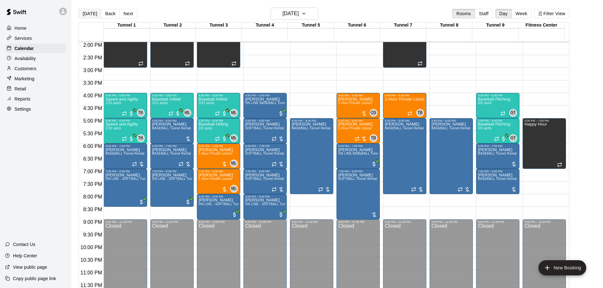
click at [94, 16] on button "[DATE]" at bounding box center [89, 13] width 23 height 9
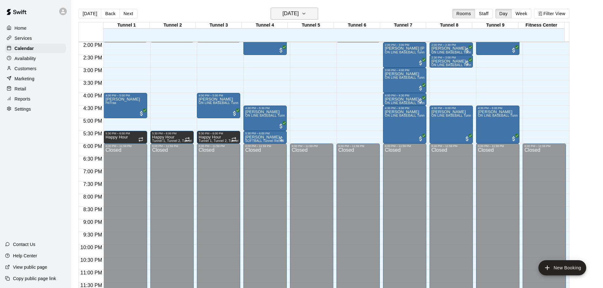
click at [290, 14] on h6 "[DATE]" at bounding box center [291, 13] width 16 height 9
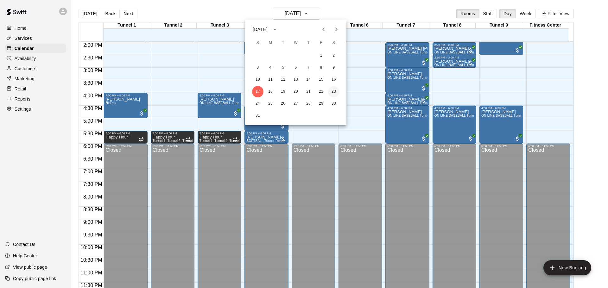
click at [332, 90] on button "23" at bounding box center [333, 91] width 11 height 11
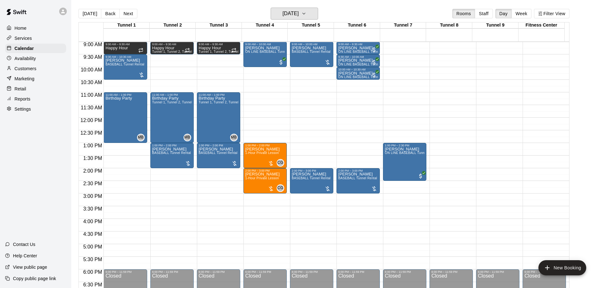
scroll to position [133, 0]
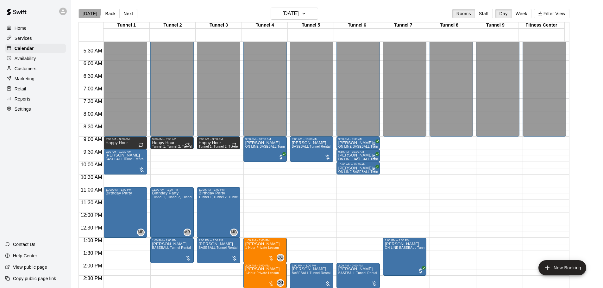
click at [86, 11] on button "[DATE]" at bounding box center [89, 13] width 23 height 9
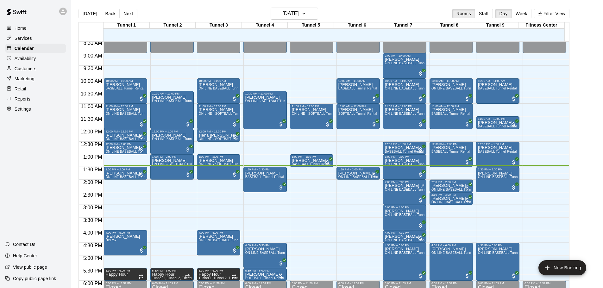
scroll to position [228, 0]
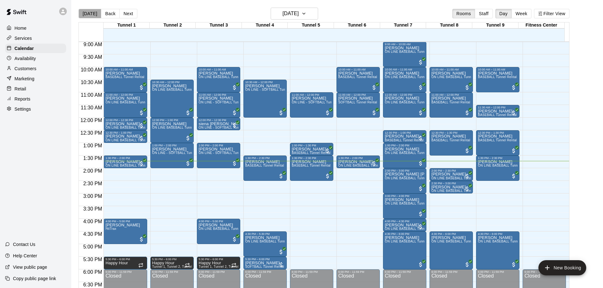
click at [98, 16] on button "[DATE]" at bounding box center [89, 13] width 23 height 9
click at [299, 11] on h6 "[DATE]" at bounding box center [291, 13] width 16 height 9
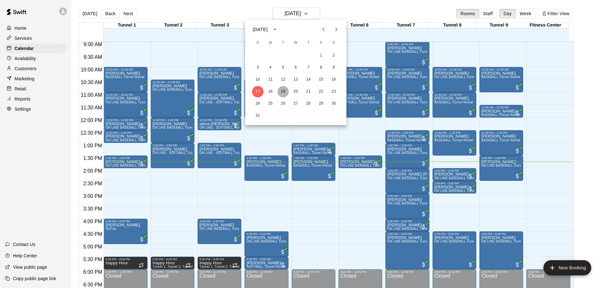
click at [283, 90] on button "19" at bounding box center [282, 91] width 11 height 11
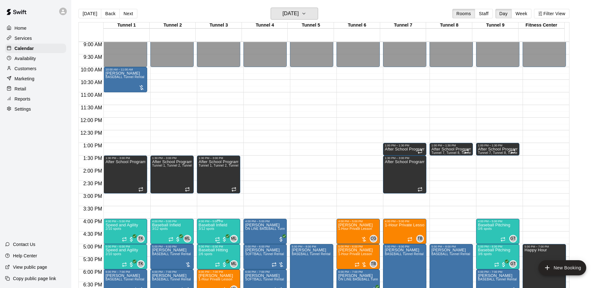
scroll to position [323, 0]
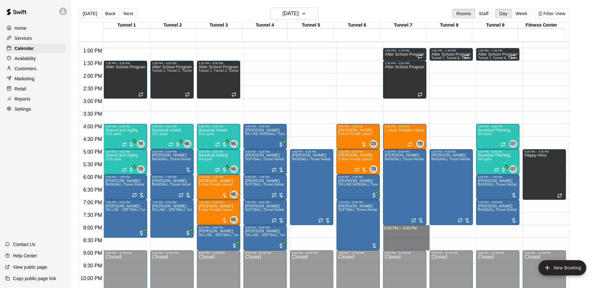
drag, startPoint x: 395, startPoint y: 227, endPoint x: 399, endPoint y: 248, distance: 22.3
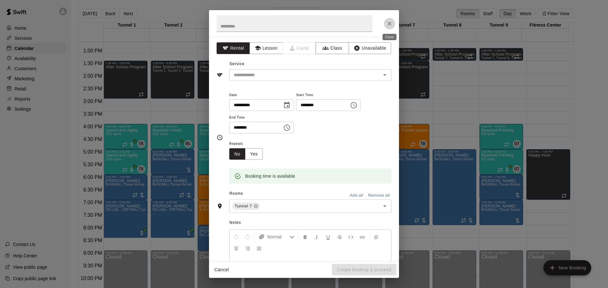
click at [389, 25] on icon "Close" at bounding box center [389, 24] width 6 height 6
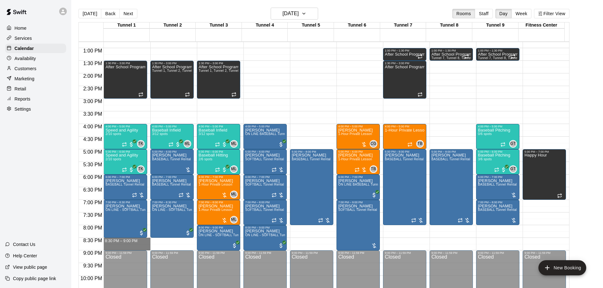
drag, startPoint x: 115, startPoint y: 240, endPoint x: 110, endPoint y: 248, distance: 8.9
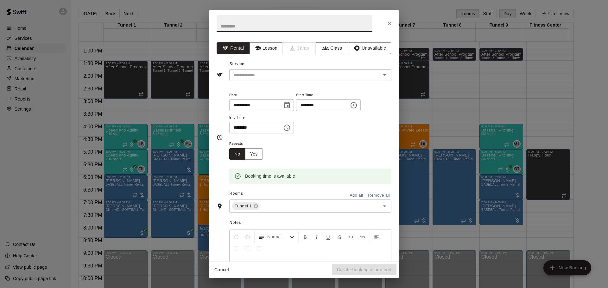
click at [391, 24] on icon "Close" at bounding box center [389, 24] width 6 height 6
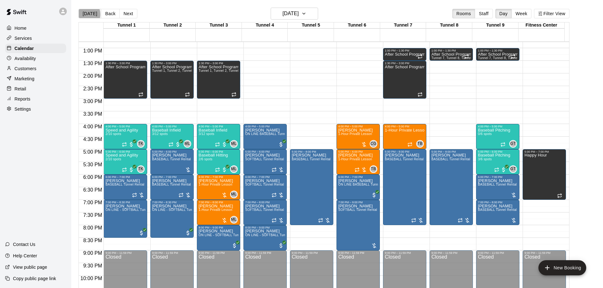
click at [84, 14] on button "[DATE]" at bounding box center [89, 13] width 23 height 9
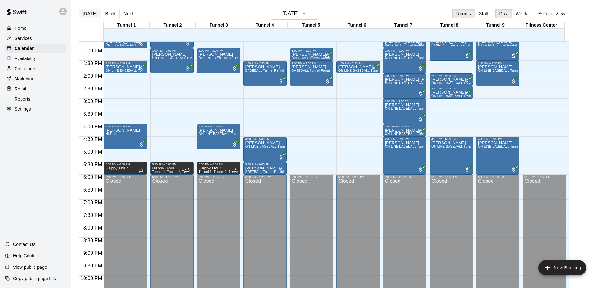
click at [94, 17] on button "[DATE]" at bounding box center [89, 13] width 23 height 9
click at [85, 14] on button "[DATE]" at bounding box center [89, 13] width 23 height 9
click at [88, 9] on button "[DATE]" at bounding box center [89, 13] width 23 height 9
click at [292, 15] on h6 "[DATE]" at bounding box center [291, 13] width 16 height 9
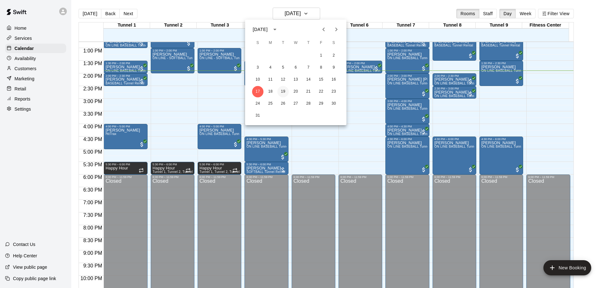
click at [283, 90] on button "19" at bounding box center [282, 91] width 11 height 11
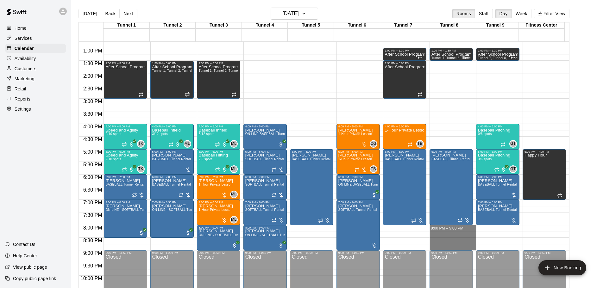
drag, startPoint x: 440, startPoint y: 228, endPoint x: 444, endPoint y: 246, distance: 17.4
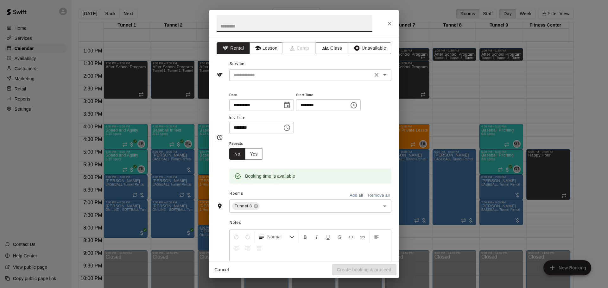
click at [272, 73] on input "text" at bounding box center [301, 75] width 140 height 8
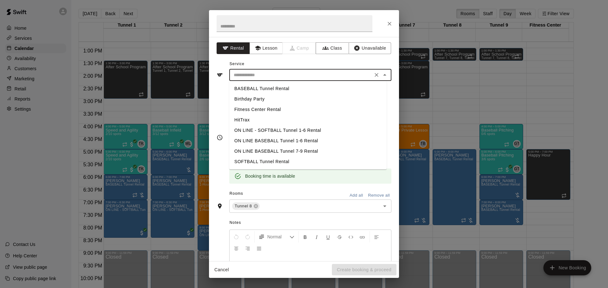
click at [269, 86] on li "BASEBALL Tunnel Rental" at bounding box center [307, 89] width 157 height 10
type input "**********"
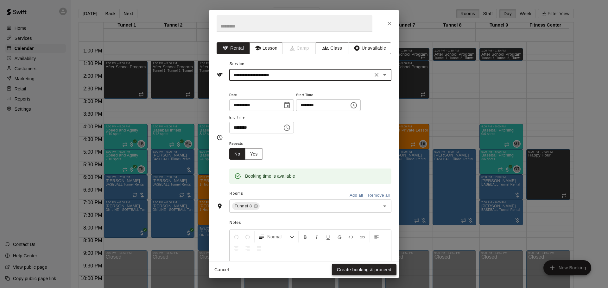
click at [379, 271] on button "Create booking & proceed" at bounding box center [364, 270] width 65 height 12
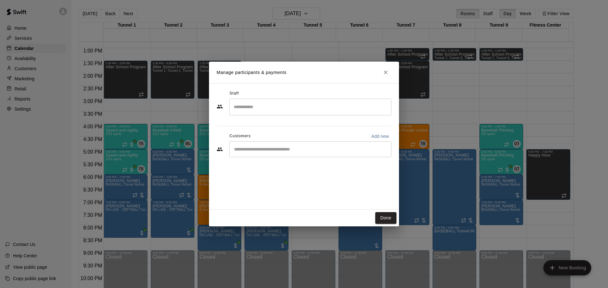
click at [264, 143] on div "​" at bounding box center [310, 149] width 162 height 16
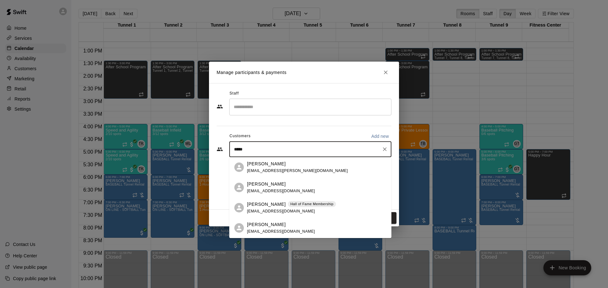
type input "*****"
click at [296, 205] on p "Hall of Fame Membership" at bounding box center [311, 204] width 43 height 5
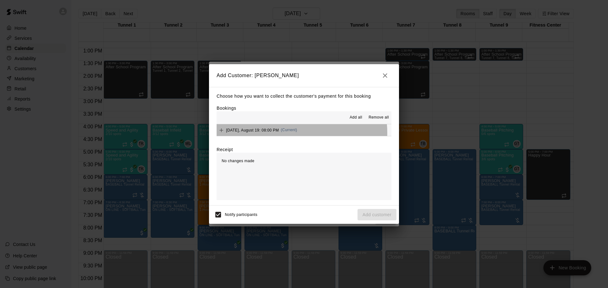
click at [301, 133] on button "[DATE], August 19: 08:00 PM (Current)" at bounding box center [303, 130] width 175 height 12
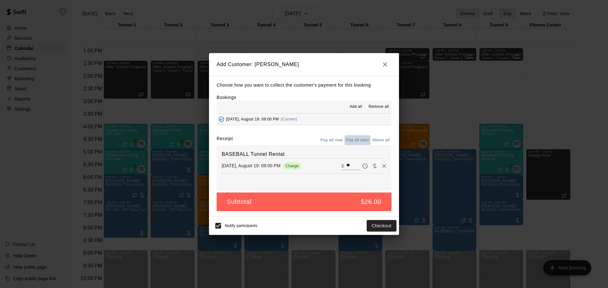
click at [353, 140] on button "Pay all later" at bounding box center [357, 140] width 26 height 10
click at [360, 225] on button "Add customer" at bounding box center [376, 226] width 39 height 12
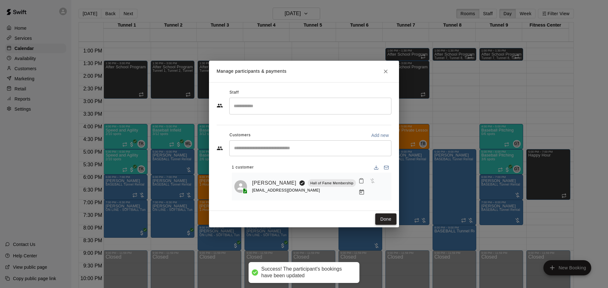
click at [386, 220] on button "Done" at bounding box center [385, 220] width 21 height 12
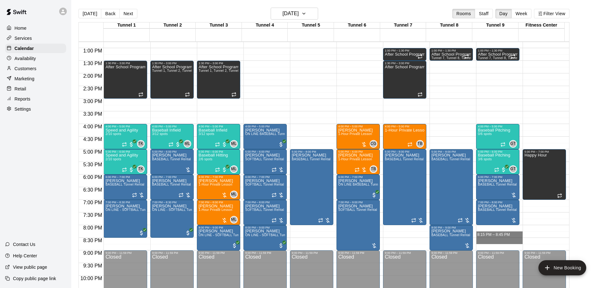
drag, startPoint x: 484, startPoint y: 229, endPoint x: 486, endPoint y: 240, distance: 11.7
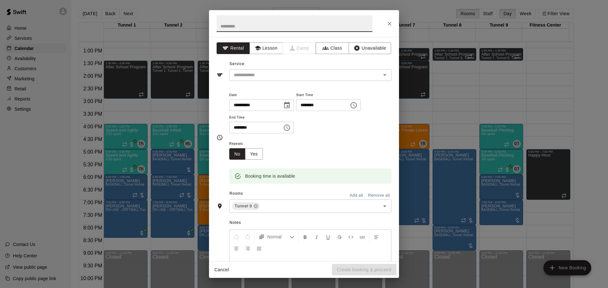
click at [390, 29] on button "Close" at bounding box center [389, 23] width 11 height 11
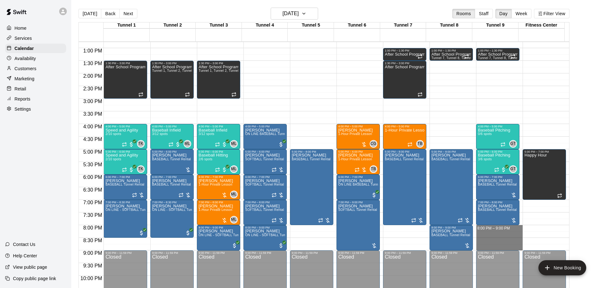
drag, startPoint x: 478, startPoint y: 227, endPoint x: 483, endPoint y: 248, distance: 22.1
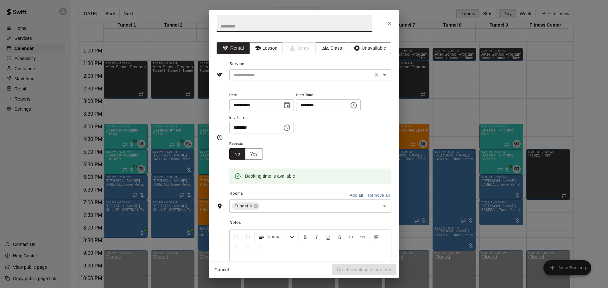
click at [291, 75] on input "text" at bounding box center [301, 75] width 140 height 8
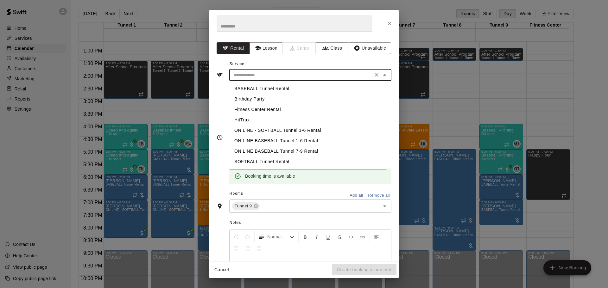
click at [259, 89] on li "BASEBALL Tunnel Rental" at bounding box center [307, 89] width 157 height 10
type input "**********"
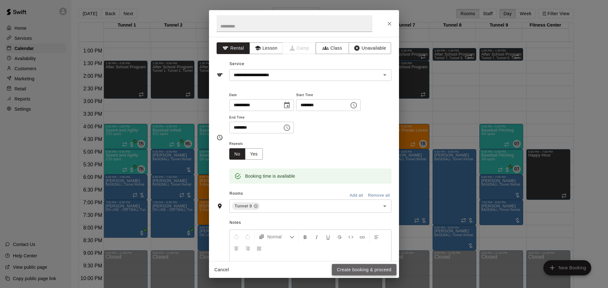
click at [371, 273] on button "Create booking & proceed" at bounding box center [364, 270] width 65 height 12
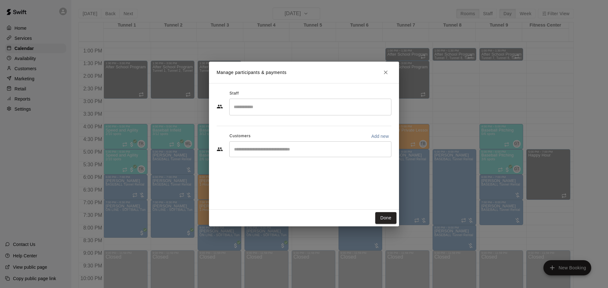
click at [284, 154] on div "​" at bounding box center [310, 149] width 162 height 16
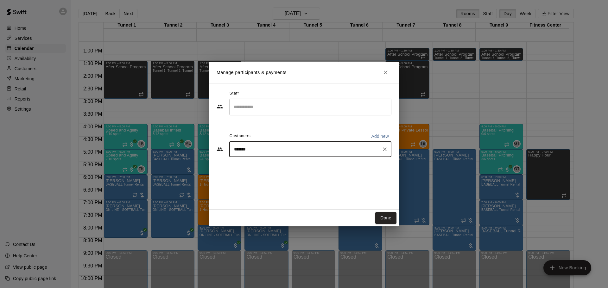
type input "*****"
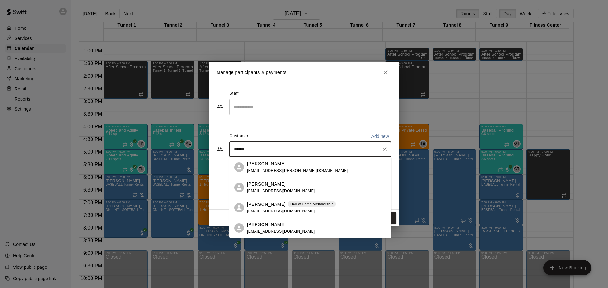
click at [261, 210] on span "[EMAIL_ADDRESS][DOMAIN_NAME]" at bounding box center [281, 211] width 68 height 4
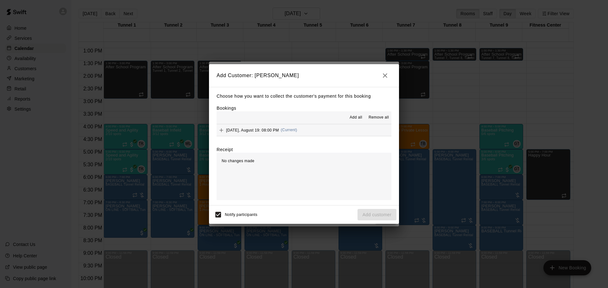
click at [252, 127] on div "[DATE], August 19: 08:00 PM (Current)" at bounding box center [256, 130] width 80 height 9
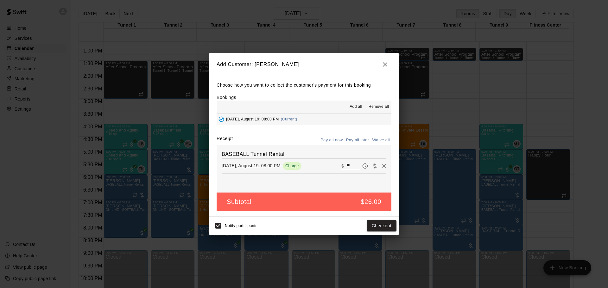
click at [365, 141] on button "Pay all later" at bounding box center [357, 140] width 26 height 10
click at [379, 229] on button "Add customer" at bounding box center [376, 226] width 39 height 12
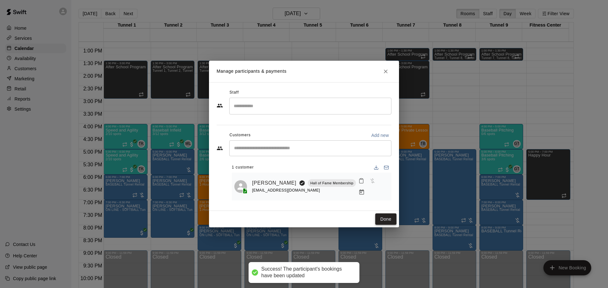
click at [378, 217] on button "Done" at bounding box center [385, 220] width 21 height 12
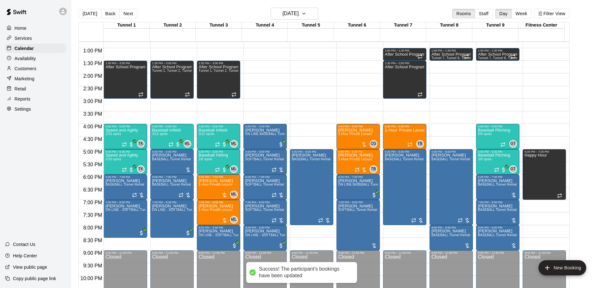
click at [82, 15] on button "[DATE]" at bounding box center [89, 13] width 23 height 9
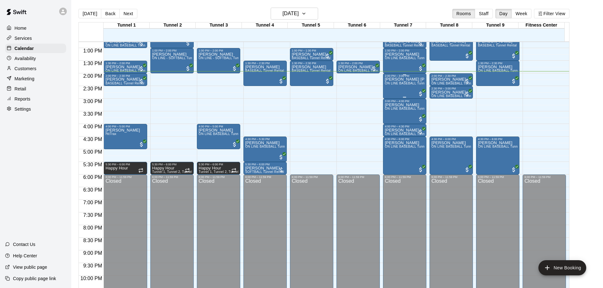
click at [409, 85] on span "ON LINE BASEBALL Tunnel 7-9 Rental" at bounding box center [414, 83] width 59 height 3
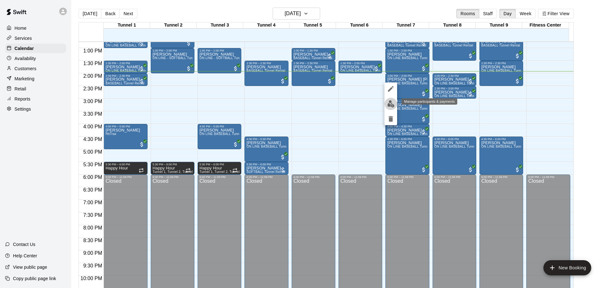
click at [393, 102] on img "edit" at bounding box center [390, 103] width 7 height 7
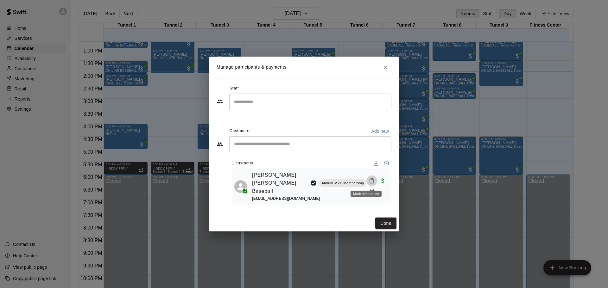
click at [369, 180] on icon "Mark attendance" at bounding box center [372, 181] width 6 height 6
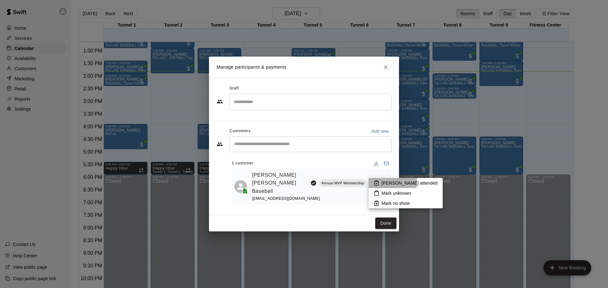
click at [378, 182] on icon at bounding box center [376, 183] width 6 height 6
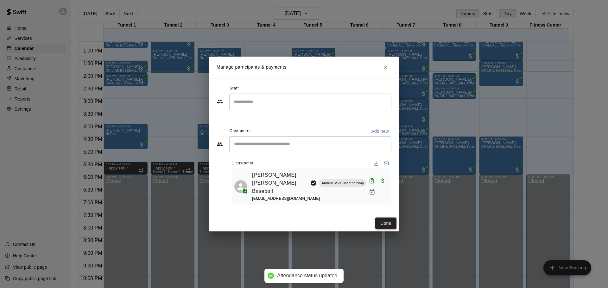
click at [389, 221] on button "Done" at bounding box center [385, 224] width 21 height 12
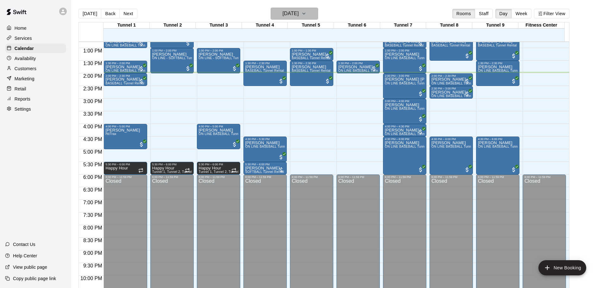
click at [274, 14] on button "[DATE]" at bounding box center [294, 14] width 47 height 12
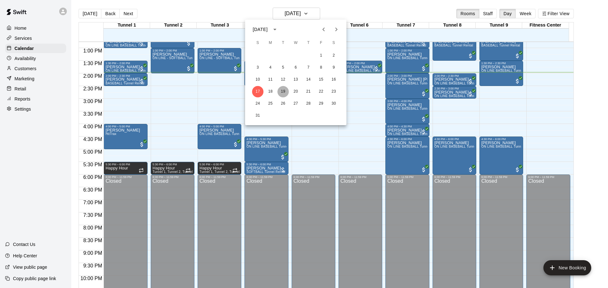
click at [280, 93] on button "19" at bounding box center [282, 91] width 11 height 11
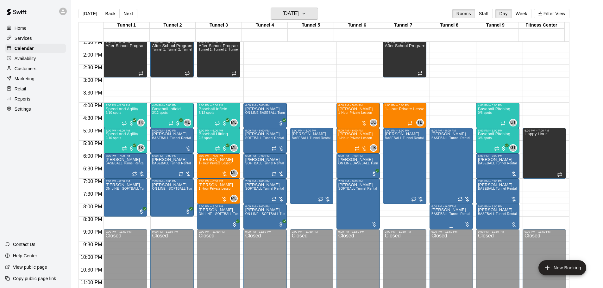
scroll to position [355, 0]
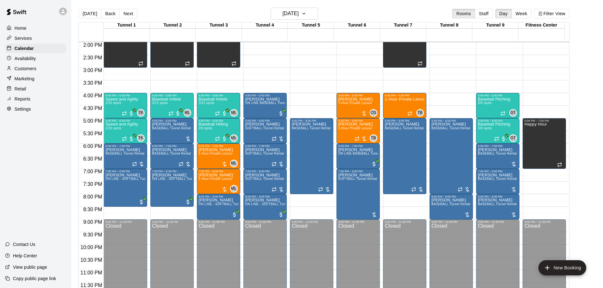
click at [91, 16] on button "[DATE]" at bounding box center [89, 13] width 23 height 9
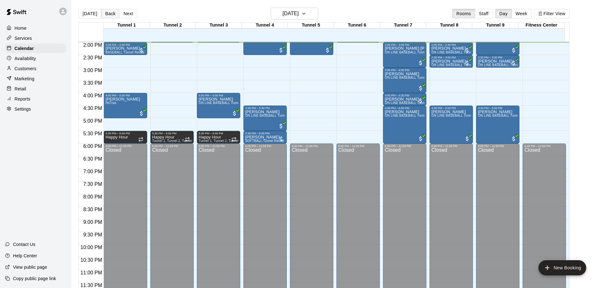
click at [101, 12] on button "Back" at bounding box center [110, 13] width 19 height 9
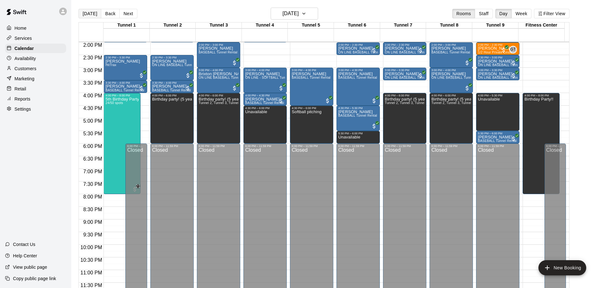
click at [84, 13] on button "[DATE]" at bounding box center [89, 13] width 23 height 9
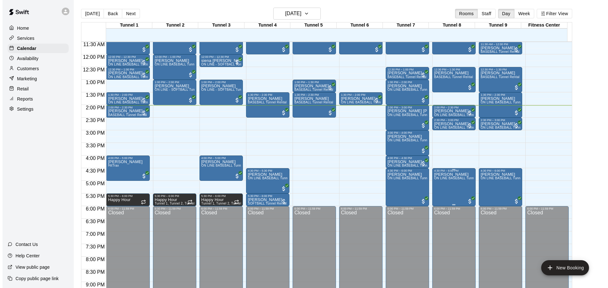
scroll to position [260, 0]
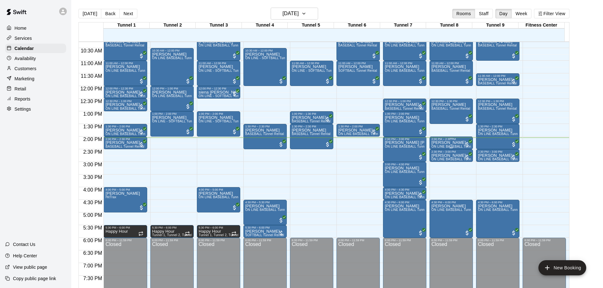
click at [453, 143] on p "[PERSON_NAME]" at bounding box center [451, 143] width 40 height 0
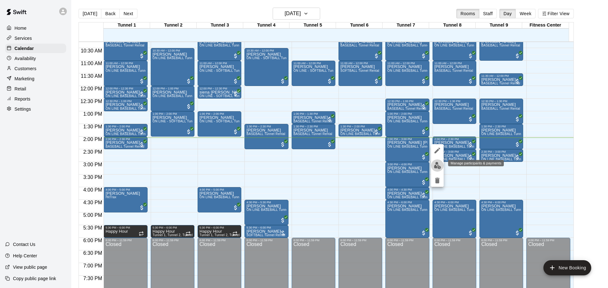
click at [438, 170] on button "edit" at bounding box center [437, 165] width 13 height 12
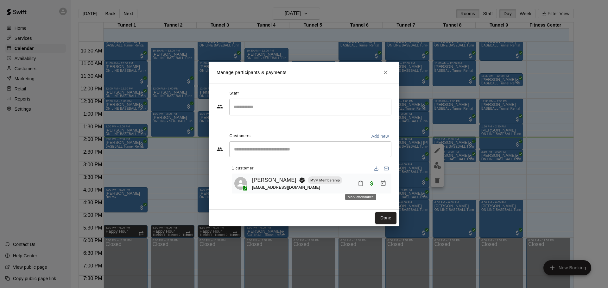
click at [361, 182] on rect "Mark attendance" at bounding box center [360, 181] width 2 height 1
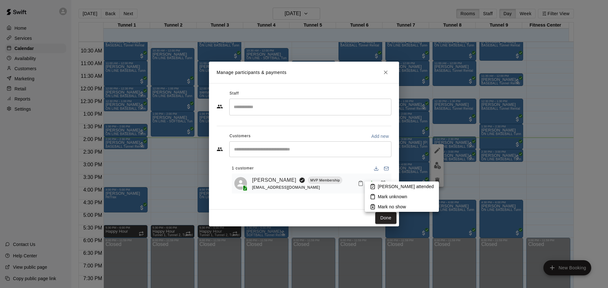
click at [387, 184] on p "[PERSON_NAME] attended" at bounding box center [405, 187] width 56 height 6
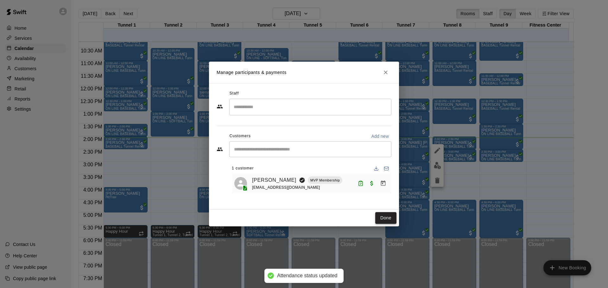
click at [390, 217] on button "Done" at bounding box center [385, 218] width 21 height 12
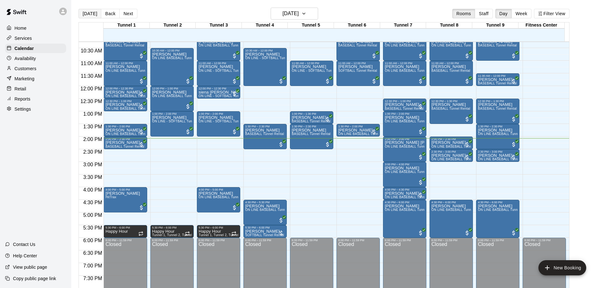
click at [92, 16] on button "[DATE]" at bounding box center [89, 13] width 23 height 9
click at [86, 8] on div "[DATE] Back [DATE][DATE] Rooms Staff Day Week Filter View" at bounding box center [323, 15] width 491 height 15
click at [87, 14] on button "[DATE]" at bounding box center [89, 13] width 23 height 9
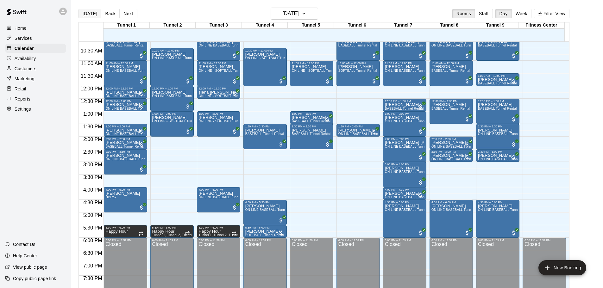
click at [86, 9] on button "[DATE]" at bounding box center [89, 13] width 23 height 9
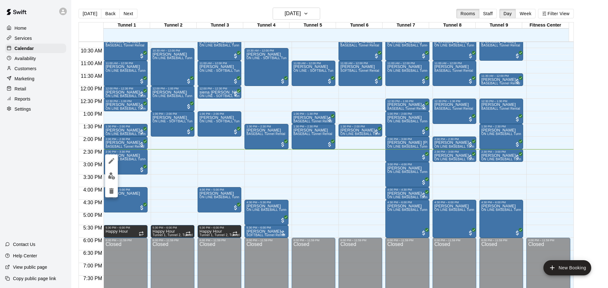
click at [26, 178] on div at bounding box center [304, 144] width 608 height 288
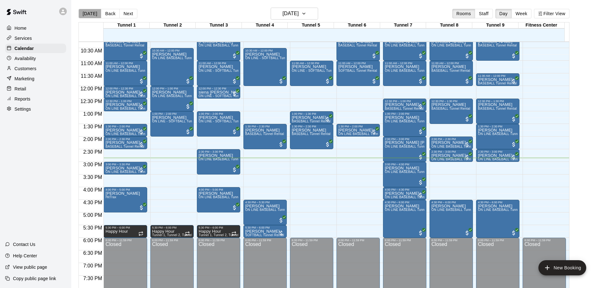
click at [90, 11] on button "[DATE]" at bounding box center [89, 13] width 23 height 9
click at [82, 12] on button "[DATE]" at bounding box center [89, 13] width 23 height 9
click at [81, 16] on button "[DATE]" at bounding box center [89, 13] width 23 height 9
click at [125, 172] on span "ON LINE BASEBALL Tunnel 1-6 Rental" at bounding box center [134, 171] width 59 height 3
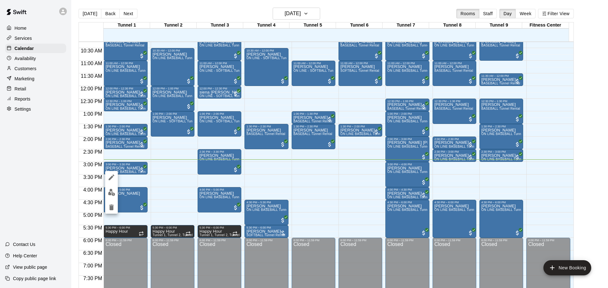
click at [47, 199] on div at bounding box center [304, 144] width 608 height 288
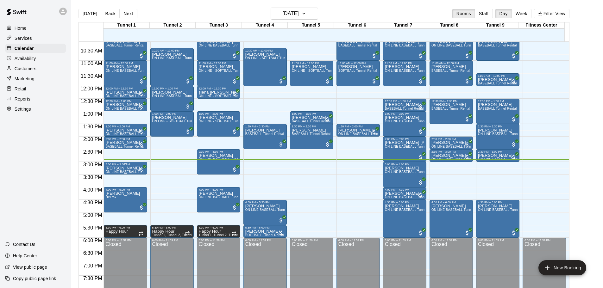
click at [113, 168] on p "[PERSON_NAME]" at bounding box center [125, 168] width 40 height 0
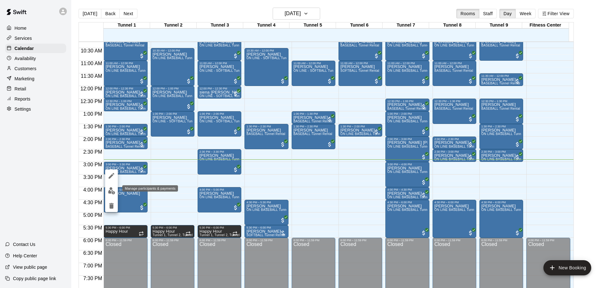
click at [113, 191] on img "edit" at bounding box center [111, 190] width 7 height 7
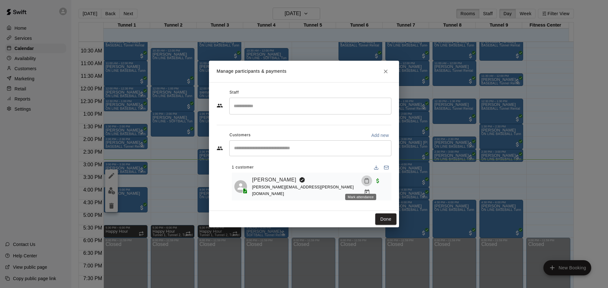
click at [361, 184] on button "Mark attendance" at bounding box center [366, 181] width 11 height 11
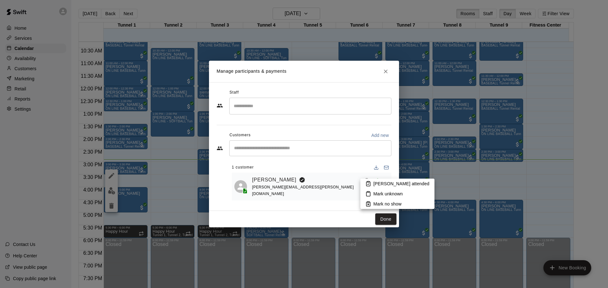
click at [377, 187] on p "[PERSON_NAME] attended" at bounding box center [401, 184] width 56 height 6
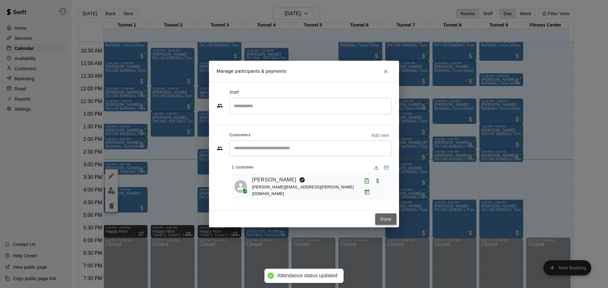
click at [392, 214] on button "Done" at bounding box center [385, 220] width 21 height 12
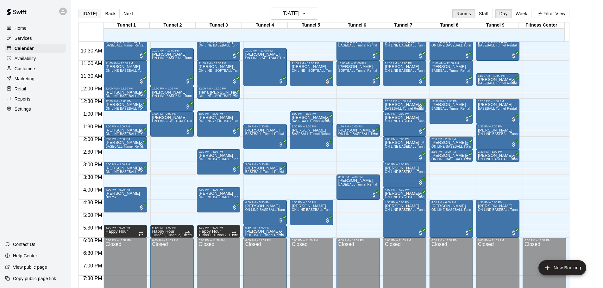
click at [87, 12] on button "[DATE]" at bounding box center [89, 13] width 23 height 9
click at [408, 197] on span "ON LINE BASEBALL Tunnel 7-9 Rental" at bounding box center [414, 197] width 59 height 3
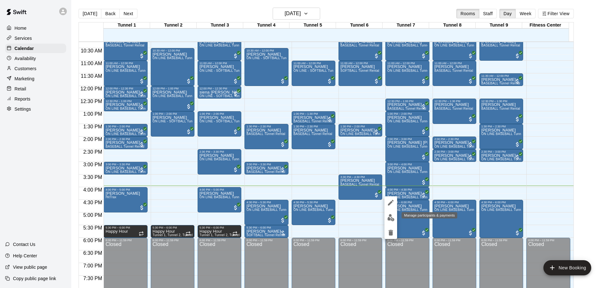
click at [391, 217] on img "edit" at bounding box center [390, 217] width 7 height 7
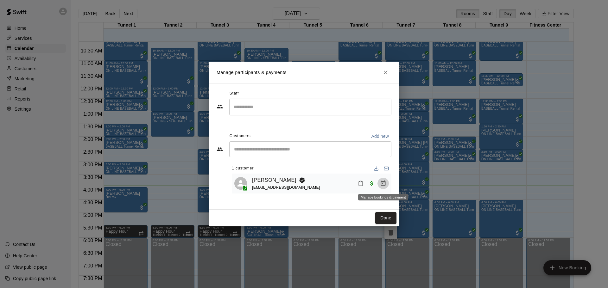
click at [382, 184] on icon "Manage bookings & payment" at bounding box center [383, 183] width 6 height 6
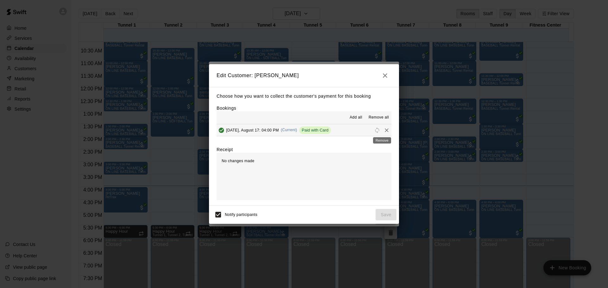
click at [383, 129] on icon "Remove" at bounding box center [386, 130] width 6 height 6
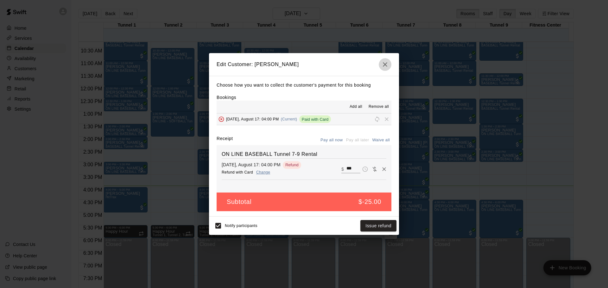
drag, startPoint x: 386, startPoint y: 67, endPoint x: 381, endPoint y: 64, distance: 6.0
click at [385, 67] on icon "button" at bounding box center [385, 65] width 8 height 8
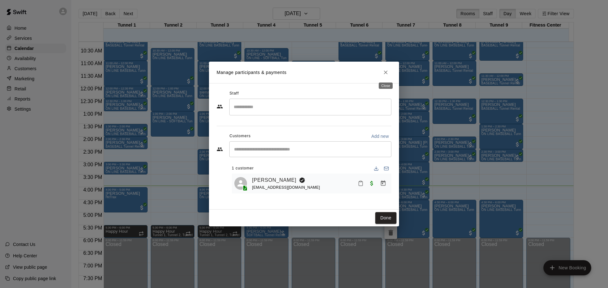
click at [388, 68] on button "Close" at bounding box center [385, 72] width 11 height 11
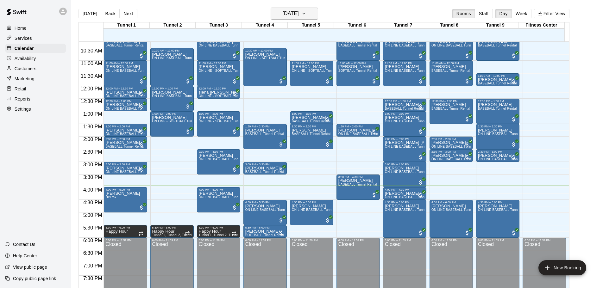
click at [311, 14] on button "[DATE]" at bounding box center [294, 14] width 47 height 12
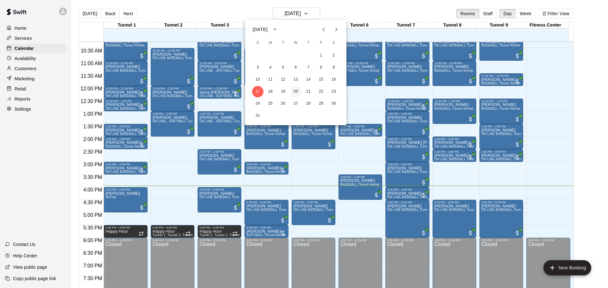
click at [296, 90] on button "20" at bounding box center [295, 91] width 11 height 11
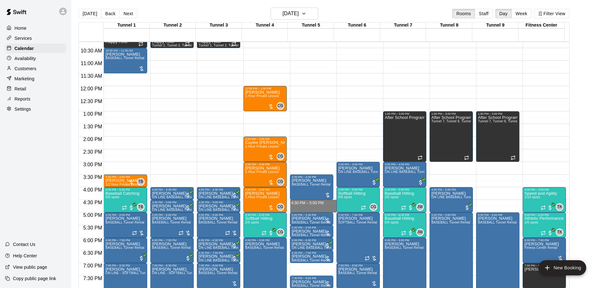
drag, startPoint x: 294, startPoint y: 201, endPoint x: 296, endPoint y: 208, distance: 6.8
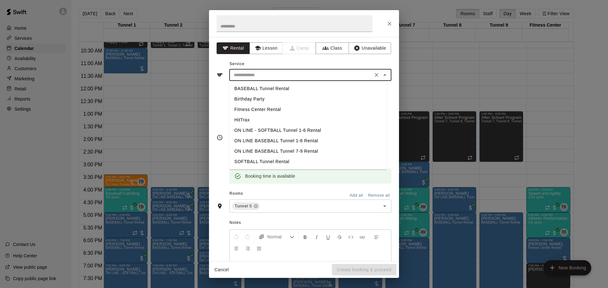
click at [268, 73] on input "text" at bounding box center [301, 75] width 140 height 8
click at [263, 88] on li "BASEBALL Tunnel Rental" at bounding box center [307, 89] width 157 height 10
type input "**********"
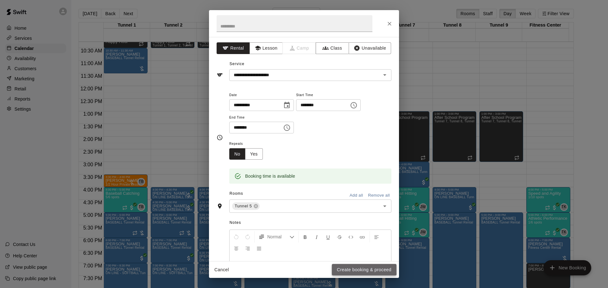
click at [357, 268] on button "Create booking & proceed" at bounding box center [364, 270] width 65 height 12
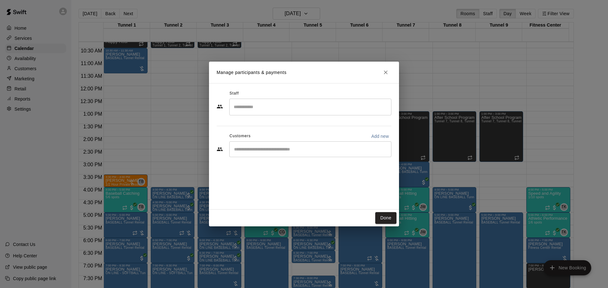
click at [249, 148] on input "Start typing to search customers..." at bounding box center [310, 149] width 156 height 6
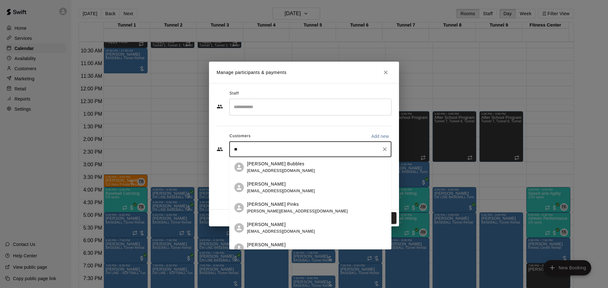
type input "*"
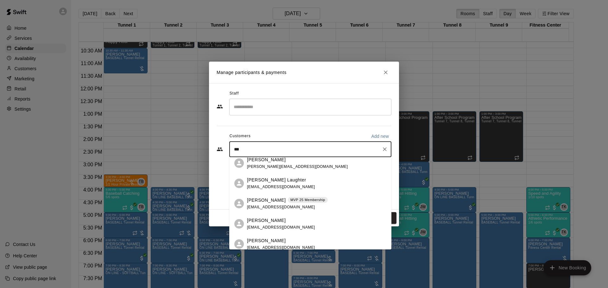
scroll to position [127, 0]
type input "*"
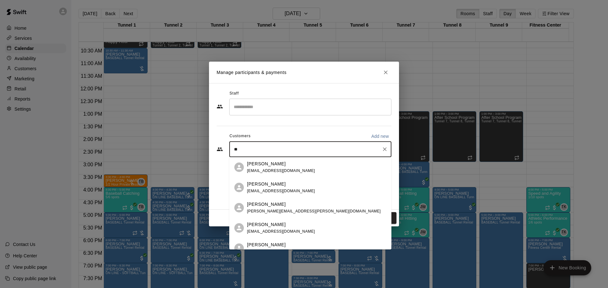
type input "*"
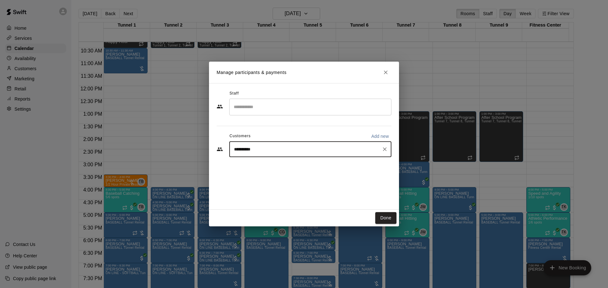
type input "**********"
click at [376, 151] on input "**********" at bounding box center [305, 149] width 147 height 6
drag, startPoint x: 377, startPoint y: 150, endPoint x: 382, endPoint y: 151, distance: 4.4
click at [382, 150] on div "**********" at bounding box center [310, 149] width 162 height 16
click at [382, 151] on icon "Clear" at bounding box center [384, 149] width 6 height 6
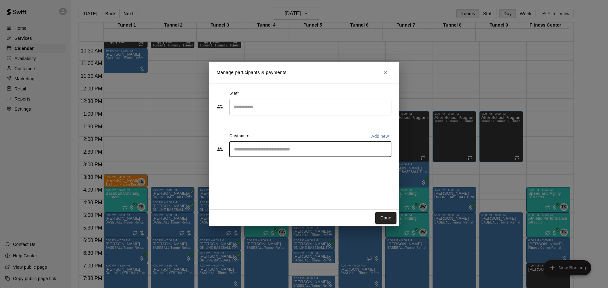
click at [380, 211] on div "Done" at bounding box center [304, 218] width 190 height 17
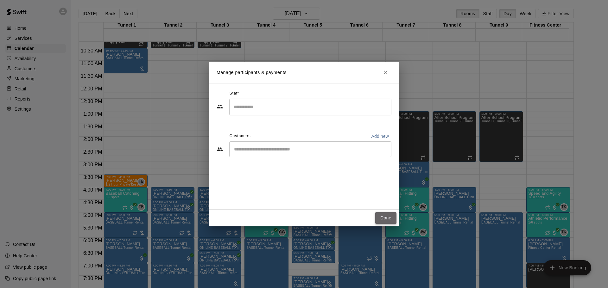
click at [382, 215] on button "Done" at bounding box center [385, 218] width 21 height 12
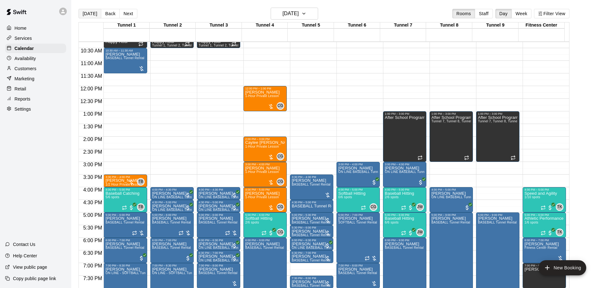
click at [85, 15] on button "[DATE]" at bounding box center [89, 13] width 23 height 9
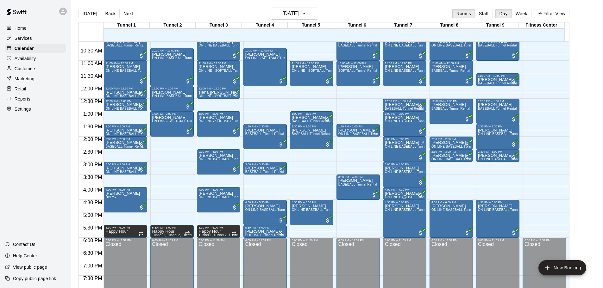
click at [403, 194] on p "[PERSON_NAME]" at bounding box center [405, 194] width 40 height 0
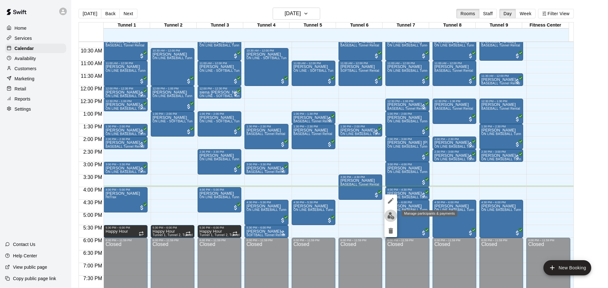
click at [386, 217] on button "edit" at bounding box center [390, 216] width 13 height 12
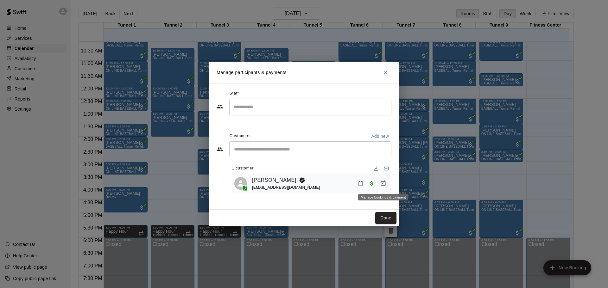
click at [383, 184] on icon "Manage bookings & payment" at bounding box center [383, 183] width 6 height 6
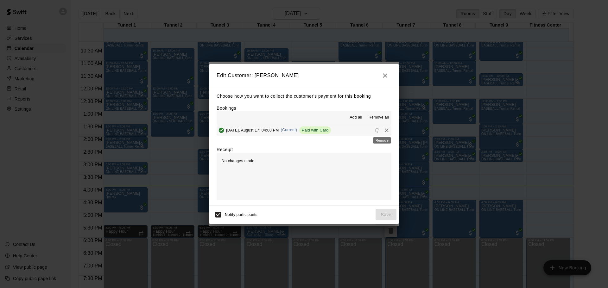
click at [382, 133] on div "Remove" at bounding box center [381, 138] width 19 height 11
click at [384, 131] on icon "Remove" at bounding box center [386, 130] width 4 height 4
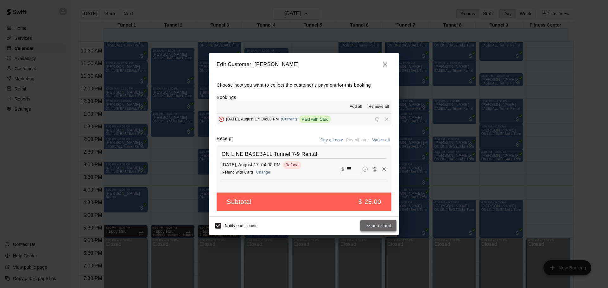
click at [371, 228] on button "Issue refund" at bounding box center [378, 226] width 36 height 12
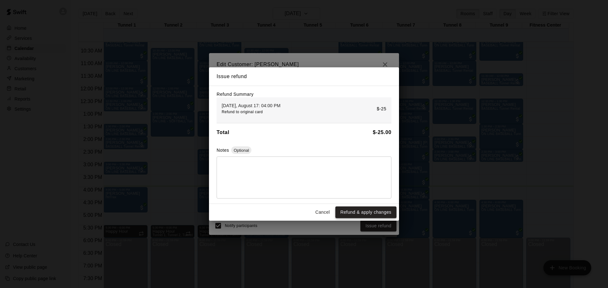
click at [367, 214] on button "Refund & apply changes" at bounding box center [365, 213] width 61 height 12
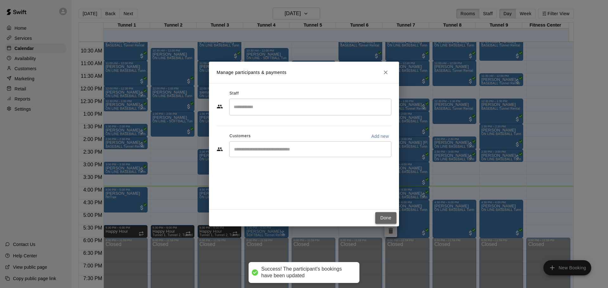
click at [382, 215] on button "Done" at bounding box center [385, 218] width 21 height 12
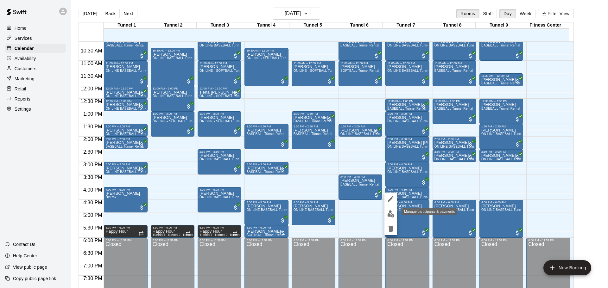
click at [391, 211] on img "edit" at bounding box center [390, 213] width 7 height 7
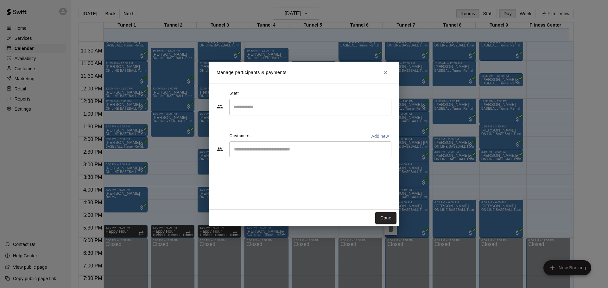
click at [385, 74] on icon "Close" at bounding box center [385, 72] width 6 height 6
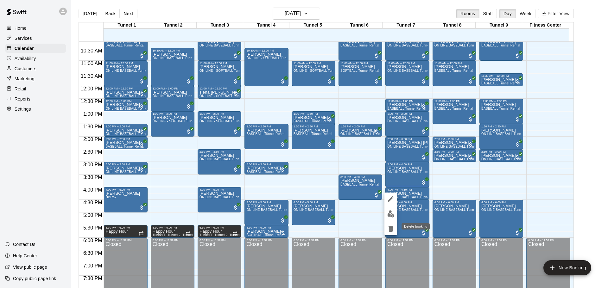
click at [392, 226] on icon "delete" at bounding box center [391, 229] width 8 height 8
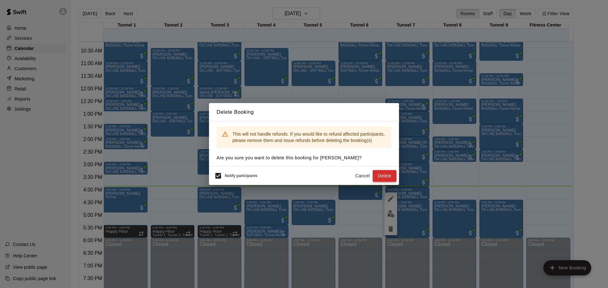
click at [385, 173] on button "Delete" at bounding box center [384, 176] width 24 height 12
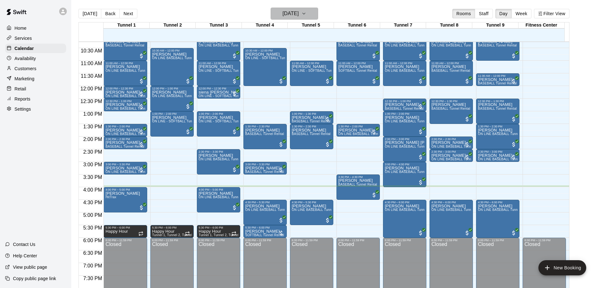
click at [283, 16] on h6 "[DATE]" at bounding box center [291, 13] width 16 height 9
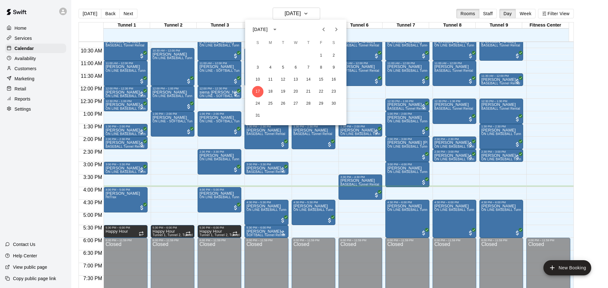
click at [288, 88] on div "17 18 19 20 21 22 23" at bounding box center [295, 91] width 101 height 11
click at [297, 89] on button "20" at bounding box center [295, 91] width 11 height 11
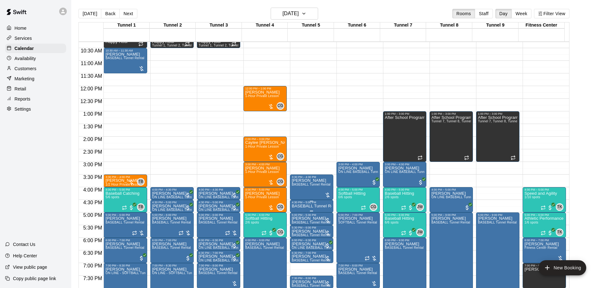
click at [311, 202] on div at bounding box center [311, 201] width 3 height 1
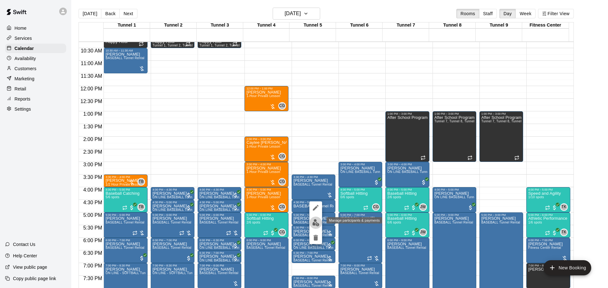
click at [310, 221] on button "edit" at bounding box center [315, 223] width 13 height 12
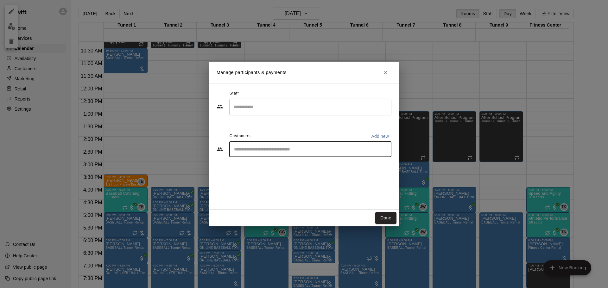
click at [246, 148] on input "Start typing to search customers..." at bounding box center [310, 149] width 156 height 6
type input "*********"
click at [258, 167] on p "[PERSON_NAME]" at bounding box center [266, 164] width 39 height 7
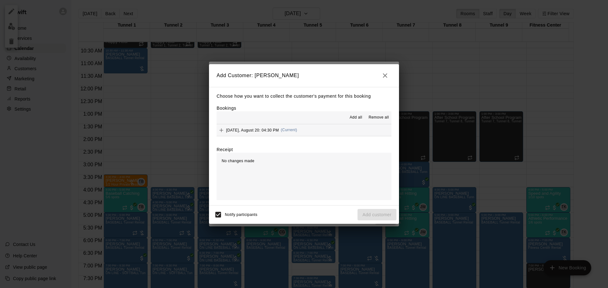
click at [388, 69] on button "button" at bounding box center [384, 75] width 13 height 13
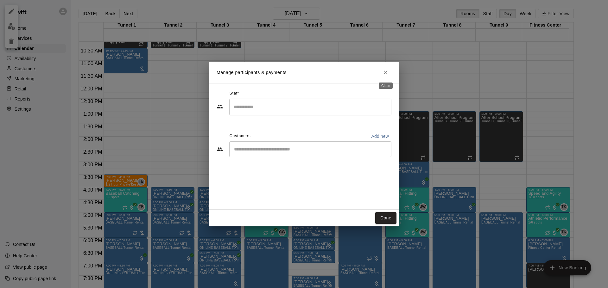
click at [386, 71] on icon "Close" at bounding box center [385, 72] width 6 height 6
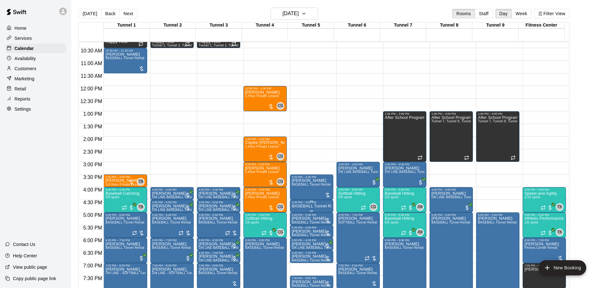
click at [299, 206] on p "BASEBALL Tunnel Rental" at bounding box center [312, 206] width 40 height 0
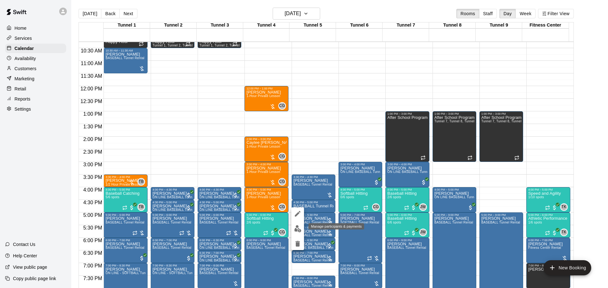
click at [296, 228] on img "edit" at bounding box center [297, 228] width 7 height 7
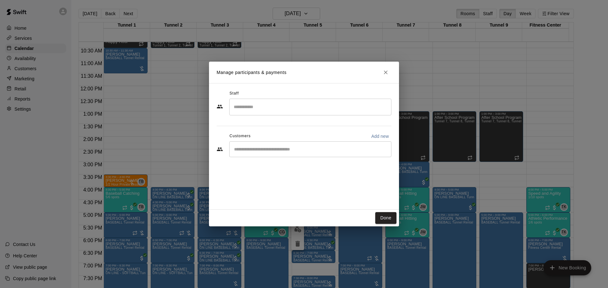
click at [269, 143] on div "​" at bounding box center [310, 149] width 162 height 16
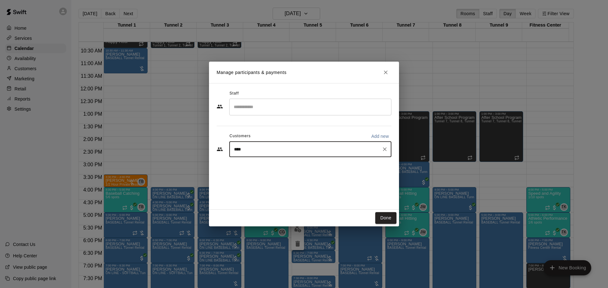
type input "*****"
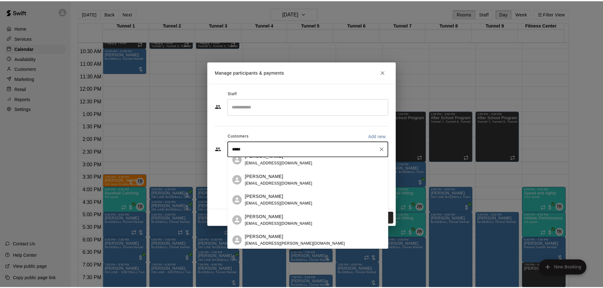
scroll to position [211, 0]
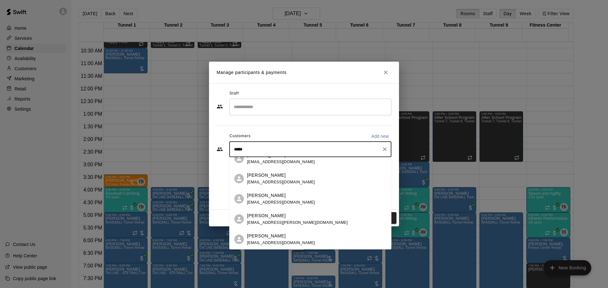
click at [263, 197] on p "[PERSON_NAME]" at bounding box center [266, 195] width 39 height 7
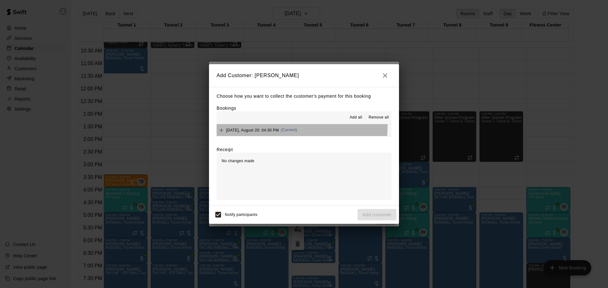
click at [284, 127] on div "[DATE], August 20: 04:30 PM (Current)" at bounding box center [256, 130] width 80 height 9
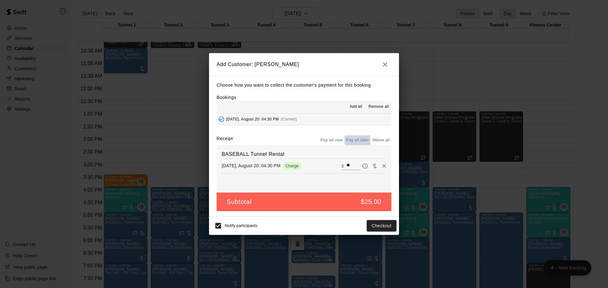
click at [347, 139] on button "Pay all later" at bounding box center [357, 140] width 26 height 10
click at [382, 229] on button "Add customer" at bounding box center [376, 226] width 39 height 12
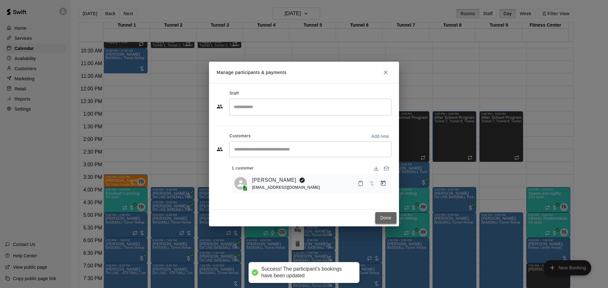
click at [386, 220] on button "Done" at bounding box center [385, 218] width 21 height 12
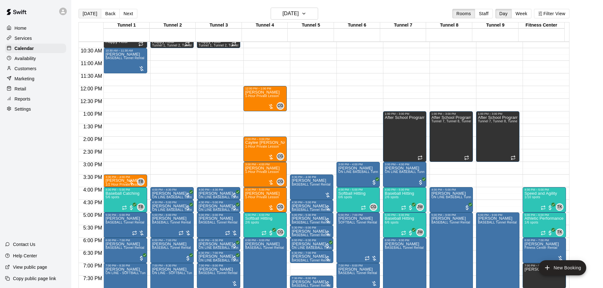
click at [90, 16] on button "[DATE]" at bounding box center [89, 13] width 23 height 9
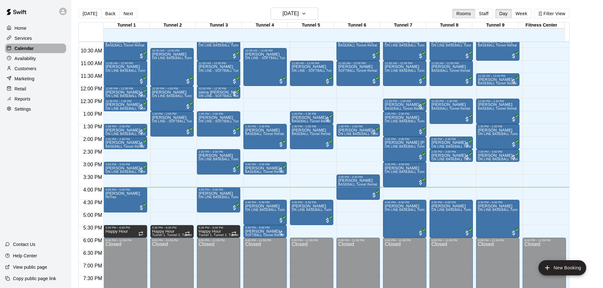
click at [19, 47] on p "Calendar" at bounding box center [24, 48] width 19 height 6
click at [93, 13] on button "[DATE]" at bounding box center [89, 13] width 23 height 9
click at [36, 73] on div "Customers" at bounding box center [35, 68] width 61 height 9
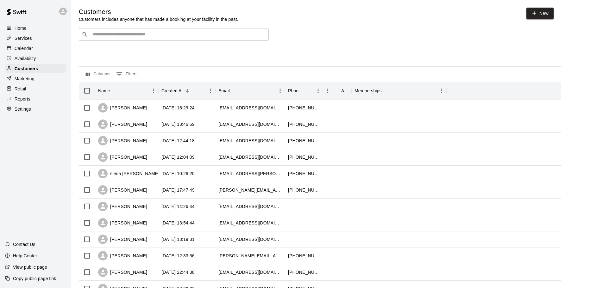
click at [28, 51] on p "Calendar" at bounding box center [24, 48] width 18 height 6
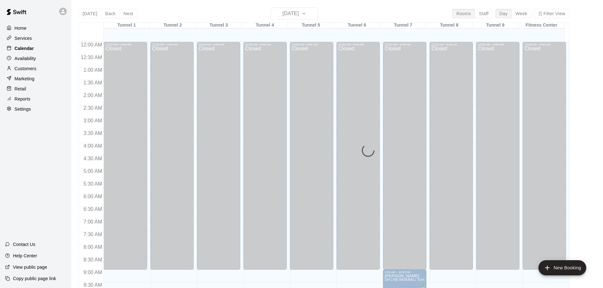
scroll to position [335, 0]
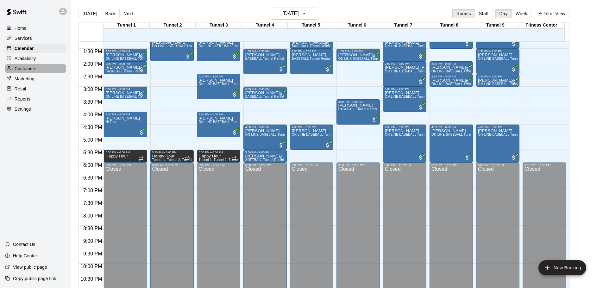
click at [50, 67] on div "Customers" at bounding box center [35, 68] width 61 height 9
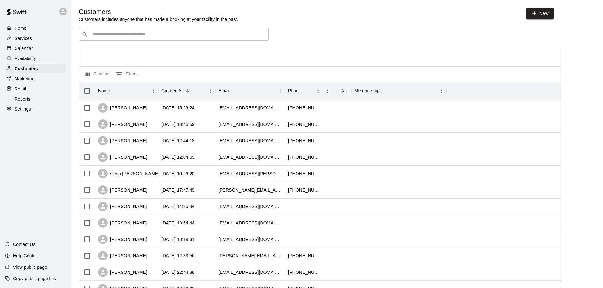
click at [23, 48] on p "Calendar" at bounding box center [24, 48] width 18 height 6
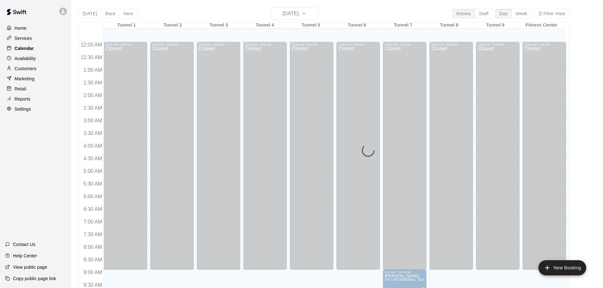
scroll to position [335, 0]
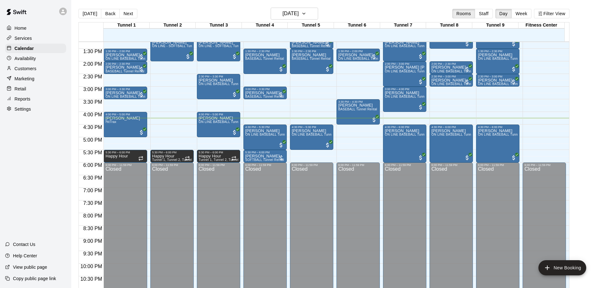
click at [82, 53] on div "Tunnel 1 17 [GEOGRAPHIC_DATA] 2 17 [GEOGRAPHIC_DATA] 3 17 [GEOGRAPHIC_DATA] 4 1…" at bounding box center [323, 159] width 491 height 274
click at [86, 17] on button "[DATE]" at bounding box center [89, 13] width 23 height 9
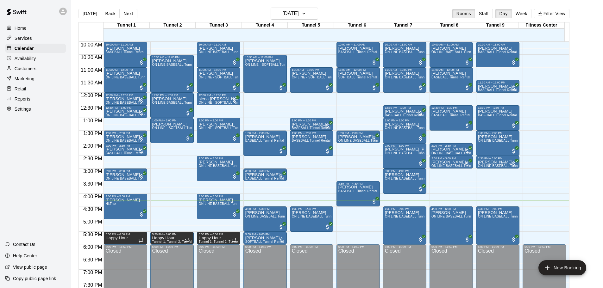
scroll to position [221, 0]
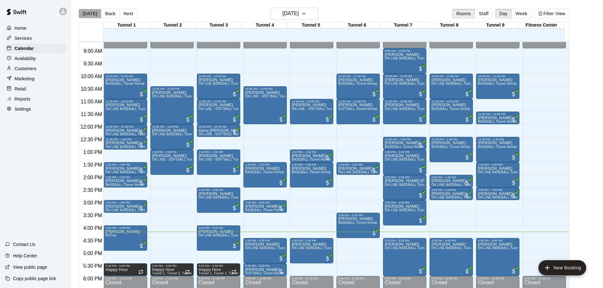
click at [93, 12] on button "[DATE]" at bounding box center [89, 13] width 23 height 9
click at [85, 17] on button "[DATE]" at bounding box center [89, 13] width 23 height 9
